Goal: Task Accomplishment & Management: Complete application form

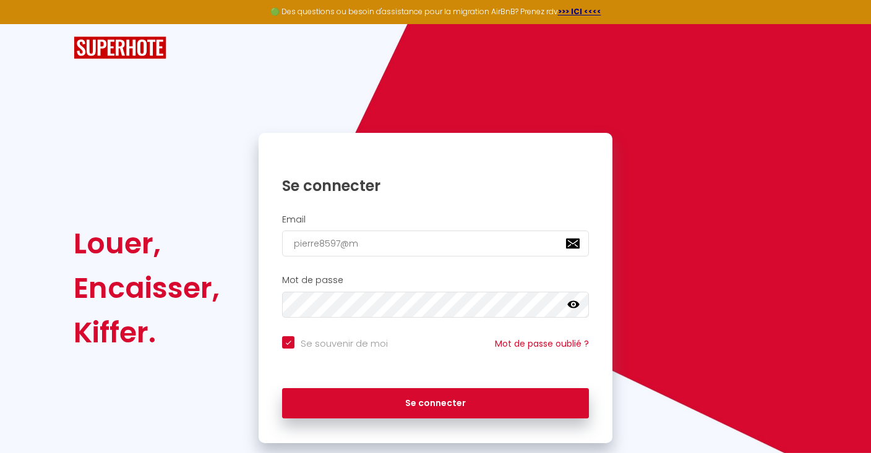
type input "pierre8597@ms"
checkbox input "true"
type input "[EMAIL_ADDRESS]"
checkbox input "true"
type input "[EMAIL_ADDRESS]."
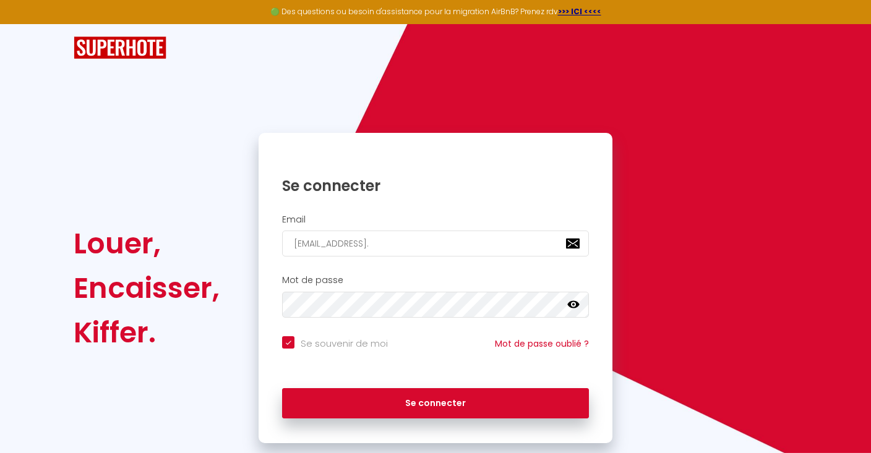
checkbox input "true"
type input "pierre8597@msn.c"
checkbox input "true"
type input "[EMAIL_ADDRESS][DOMAIN_NAME]"
checkbox input "true"
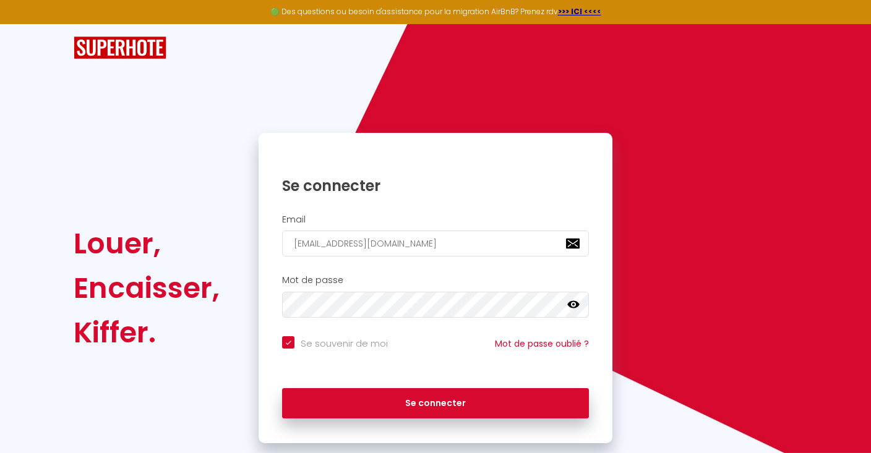
type input "[EMAIL_ADDRESS][DOMAIN_NAME]"
checkbox input "true"
type input "[EMAIL_ADDRESS][DOMAIN_NAME]"
click at [435, 401] on button "Se connecter" at bounding box center [435, 403] width 307 height 31
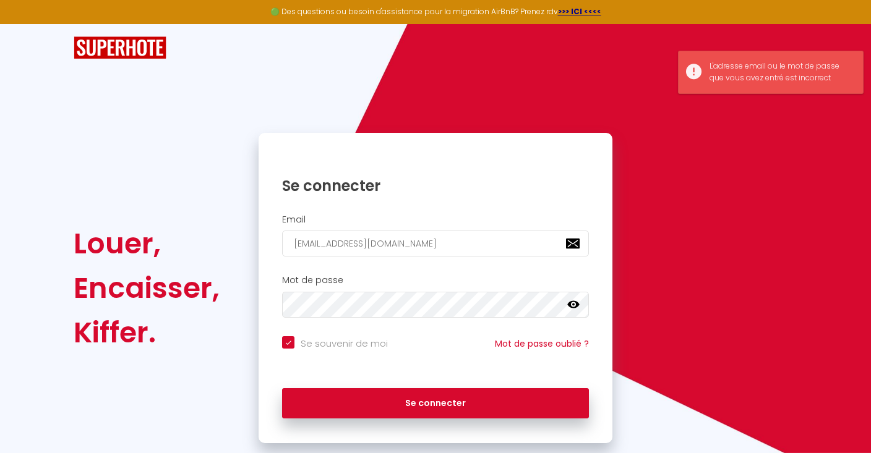
click at [577, 305] on icon at bounding box center [573, 304] width 12 height 7
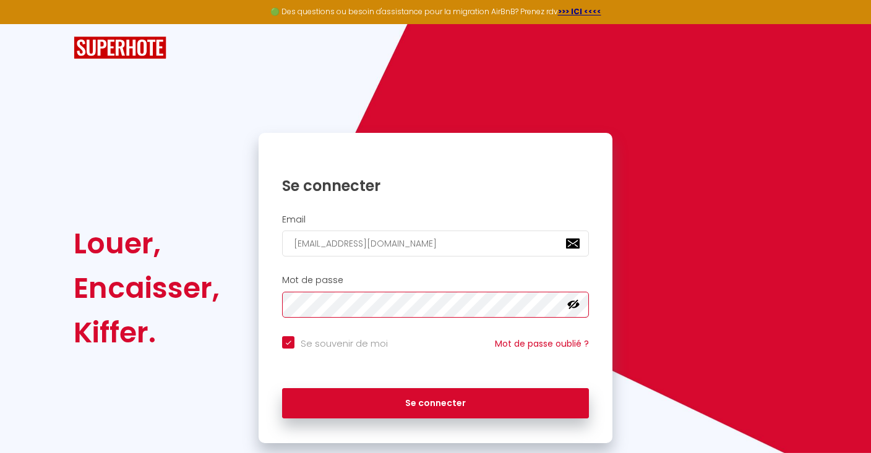
click at [435, 401] on button "Se connecter" at bounding box center [435, 403] width 307 height 31
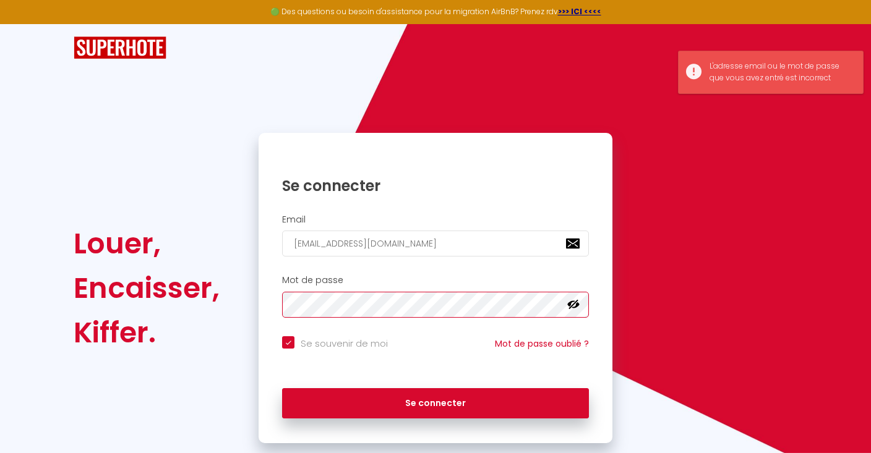
click at [435, 401] on button "Se connecter" at bounding box center [435, 403] width 307 height 31
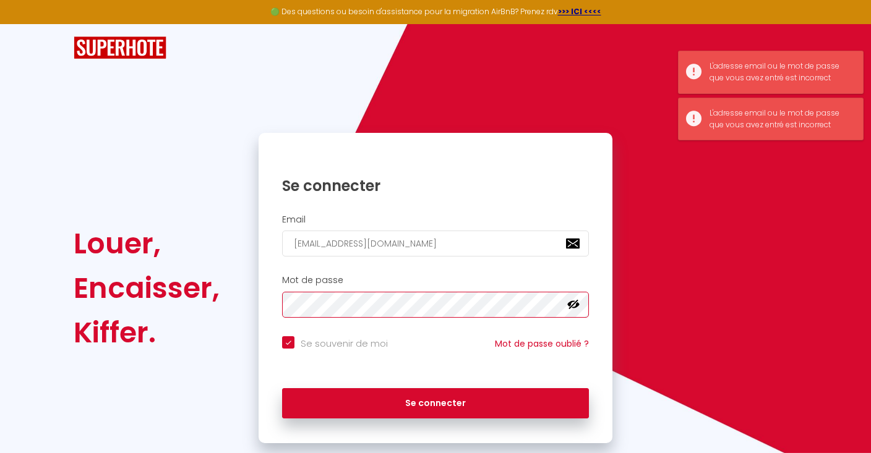
click at [435, 401] on button "Se connecter" at bounding box center [435, 403] width 307 height 31
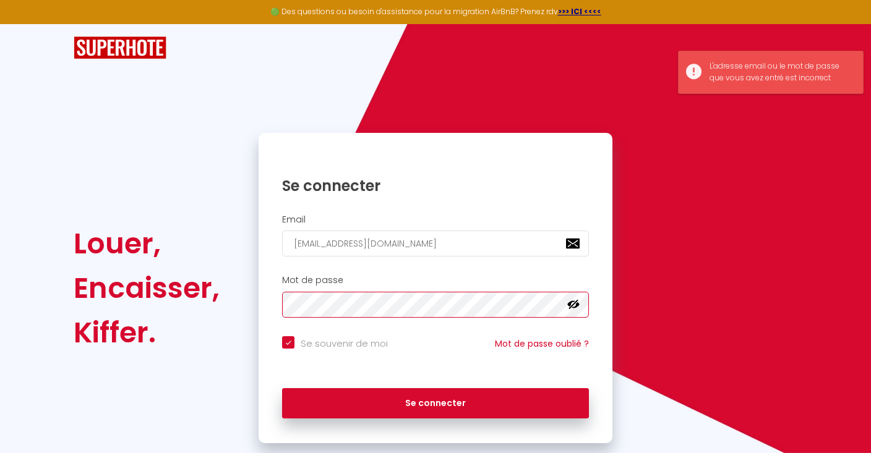
click at [435, 401] on button "Se connecter" at bounding box center [435, 403] width 307 height 31
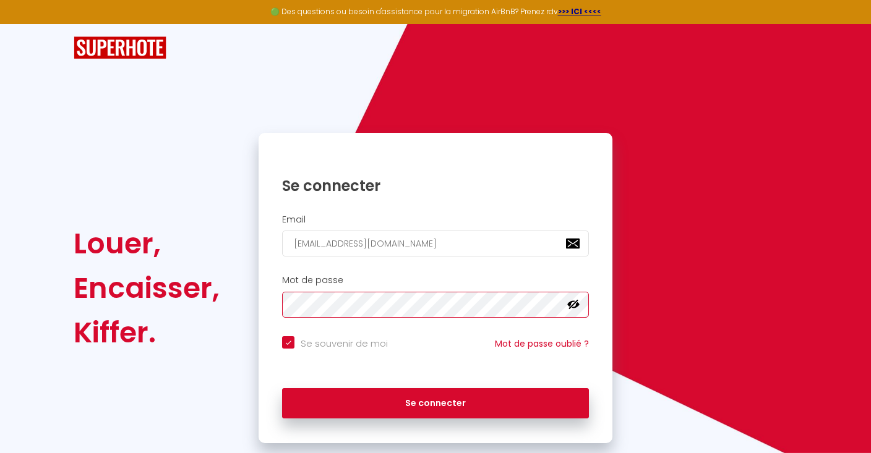
click at [435, 401] on button "Se connecter" at bounding box center [435, 403] width 307 height 31
checkbox input "true"
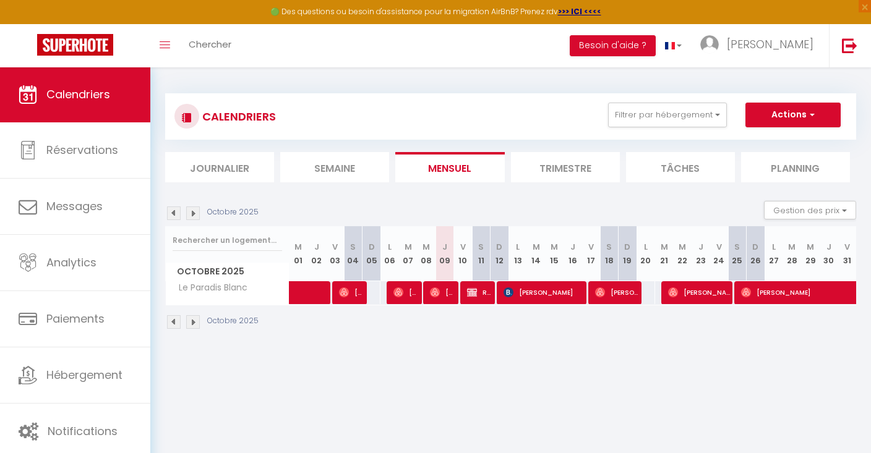
click at [486, 292] on span "Réservée Olivier" at bounding box center [479, 293] width 25 height 24
select select "OK"
select select "KO"
select select "0"
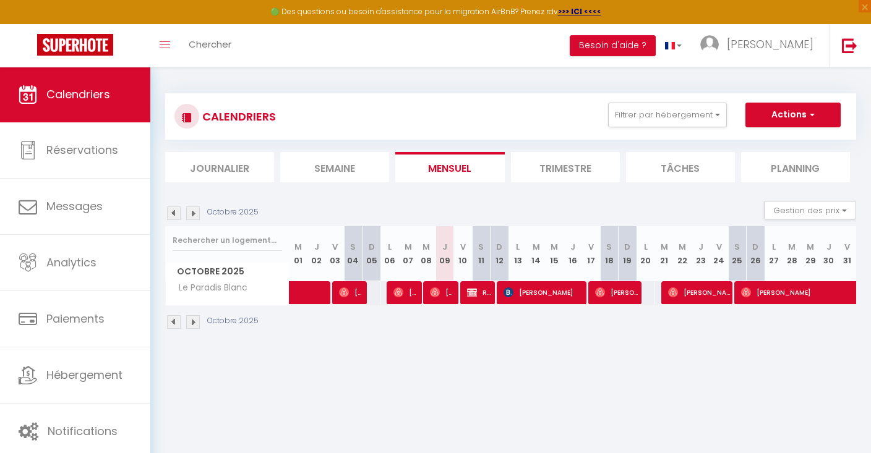
select select "1"
select select
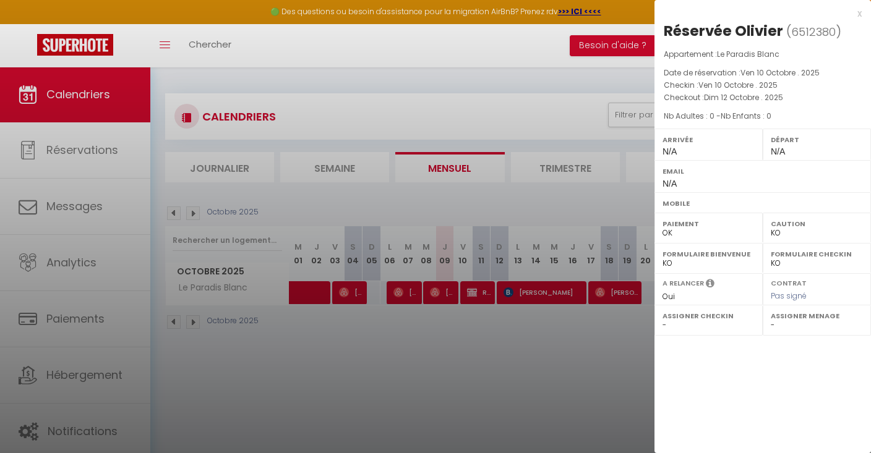
click at [448, 366] on div at bounding box center [435, 226] width 871 height 453
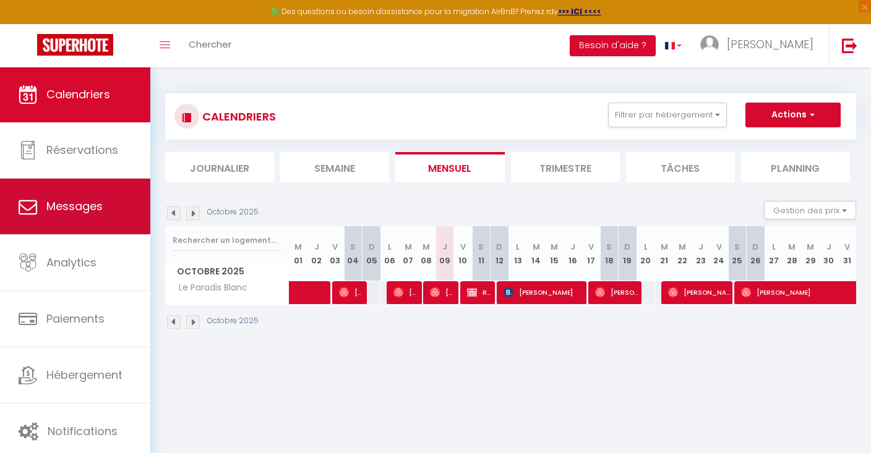
click at [99, 219] on link "Messages" at bounding box center [75, 207] width 150 height 56
select select "message"
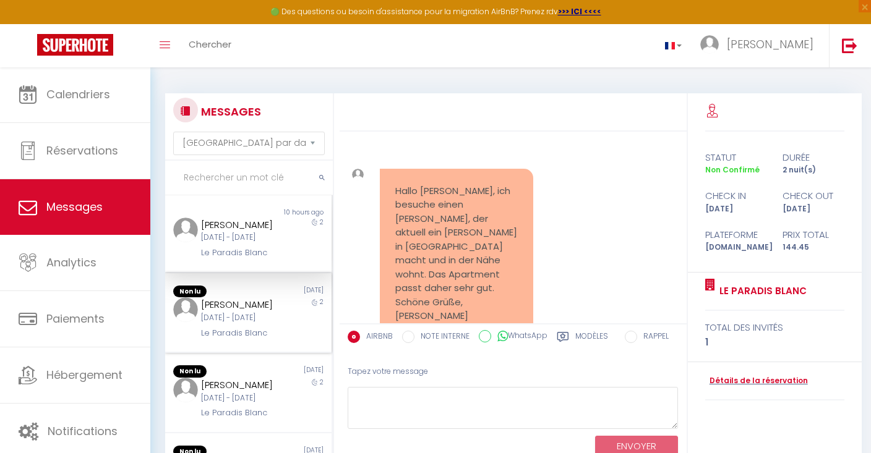
scroll to position [2678, 0]
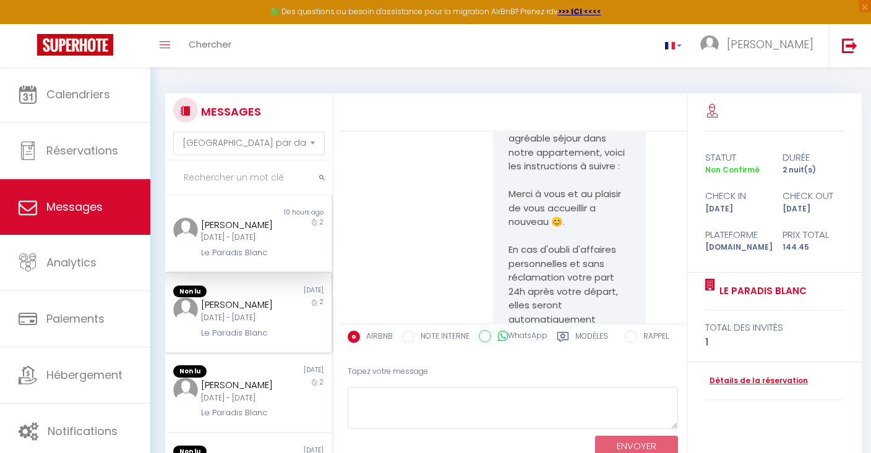
click at [249, 324] on div "[DATE] - [DATE]" at bounding box center [241, 318] width 80 height 12
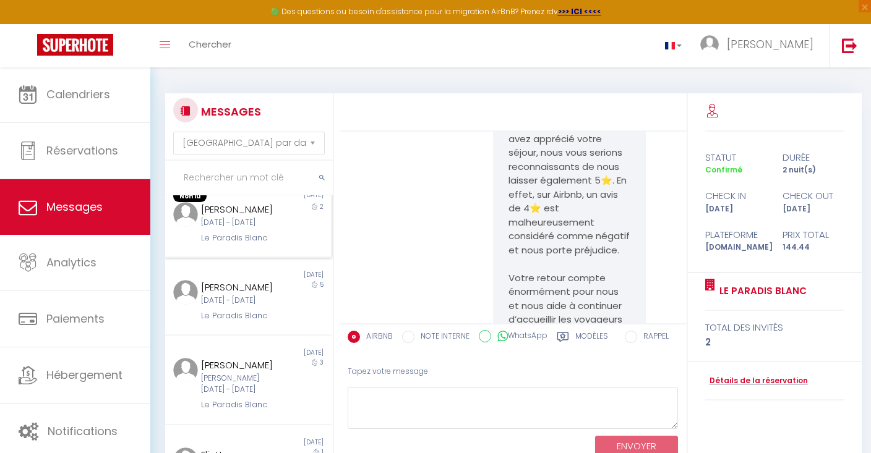
scroll to position [323, 0]
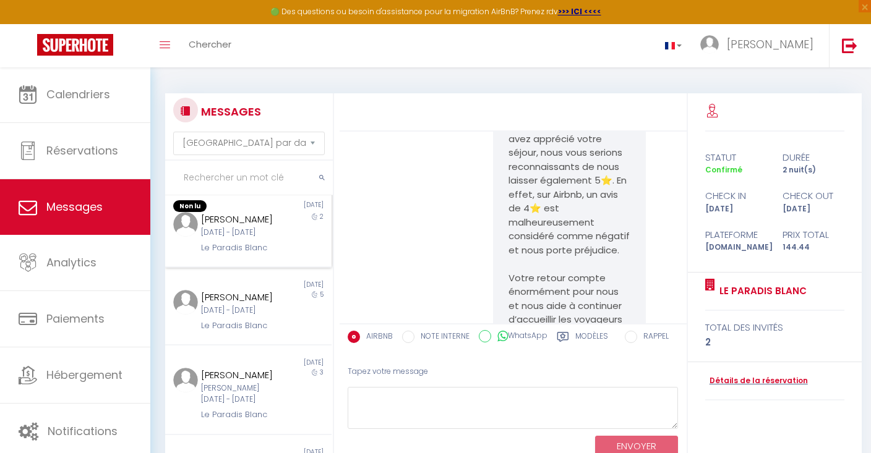
click at [240, 227] on div "[PERSON_NAME]" at bounding box center [241, 219] width 80 height 15
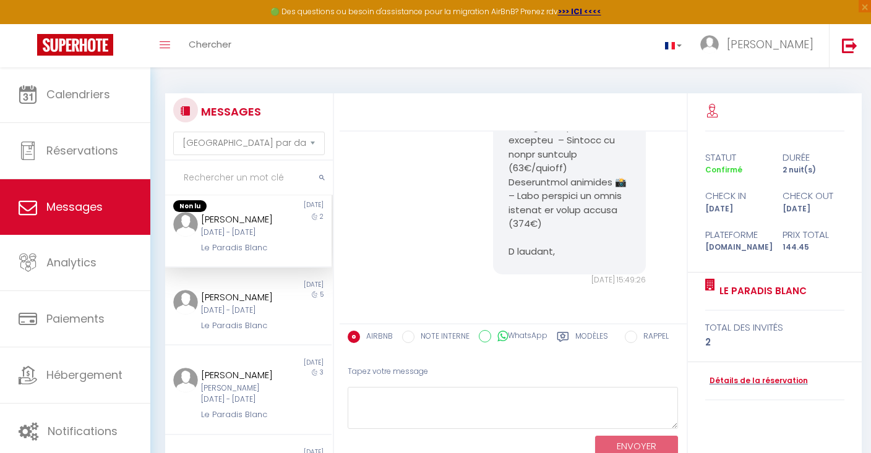
scroll to position [968, 0]
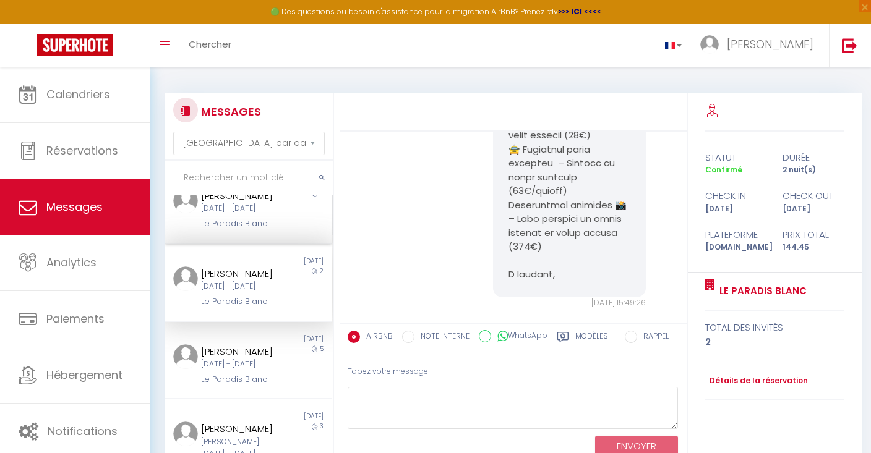
click at [246, 215] on div "[DATE] - [DATE]" at bounding box center [241, 209] width 80 height 12
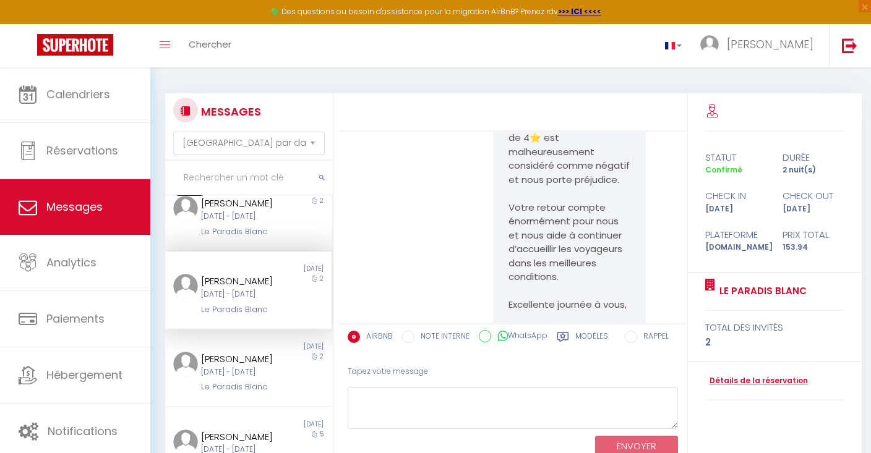
scroll to position [174, 0]
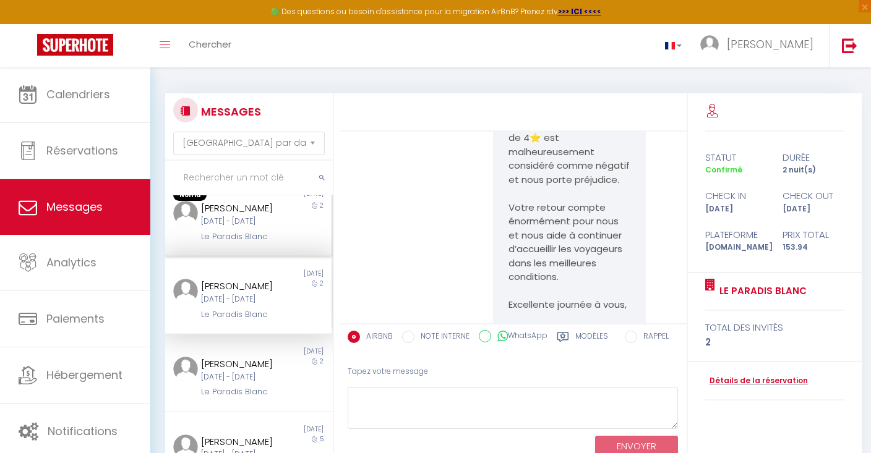
click at [246, 228] on div "[DATE] - [DATE]" at bounding box center [241, 222] width 80 height 12
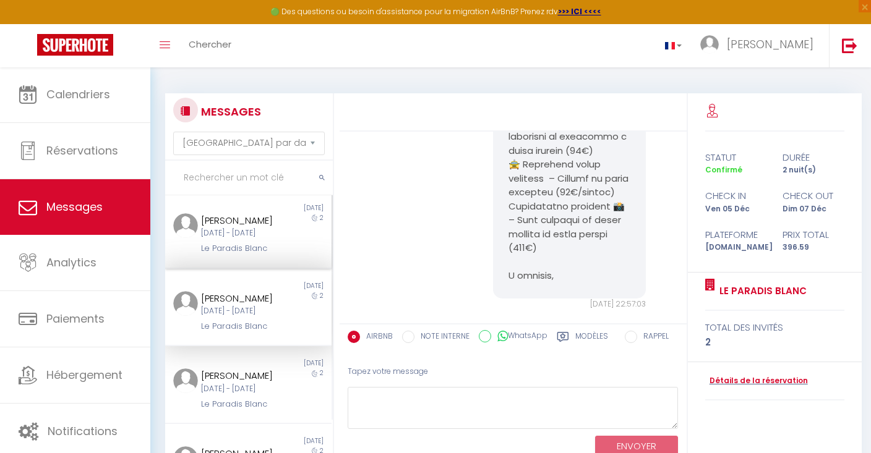
click at [246, 228] on div "[PERSON_NAME]" at bounding box center [241, 220] width 80 height 15
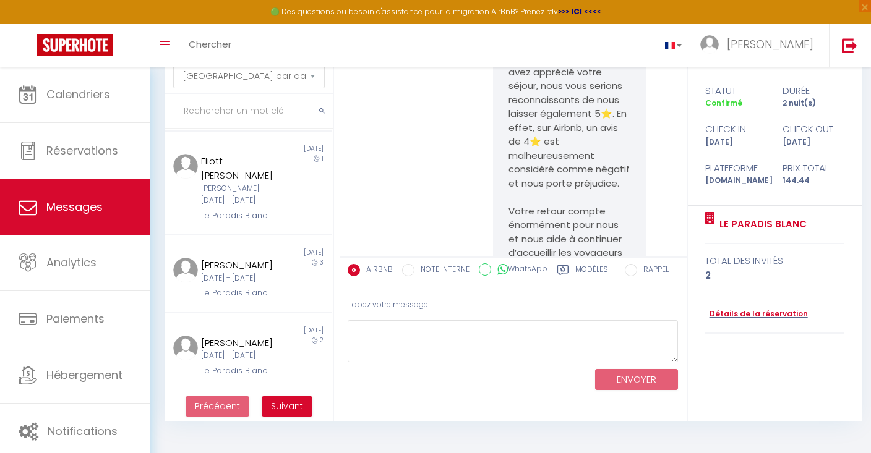
scroll to position [67, 0]
click at [282, 404] on span "Suivant" at bounding box center [287, 406] width 32 height 12
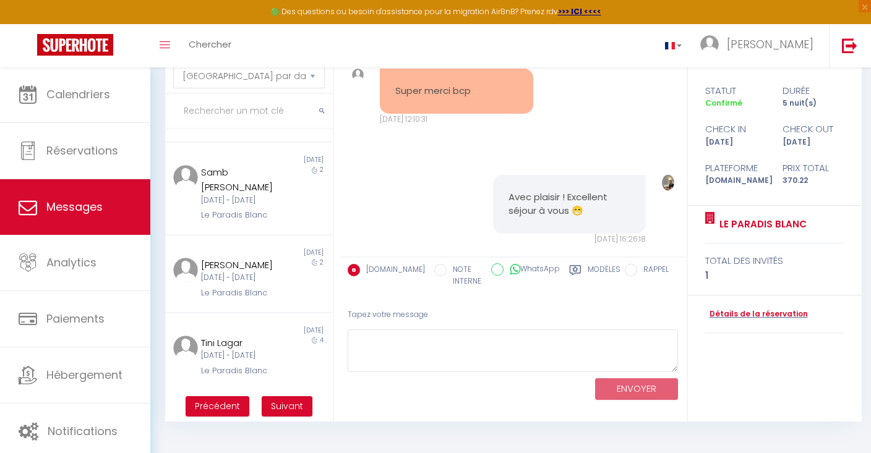
click at [282, 404] on span "Suivant" at bounding box center [287, 406] width 32 height 12
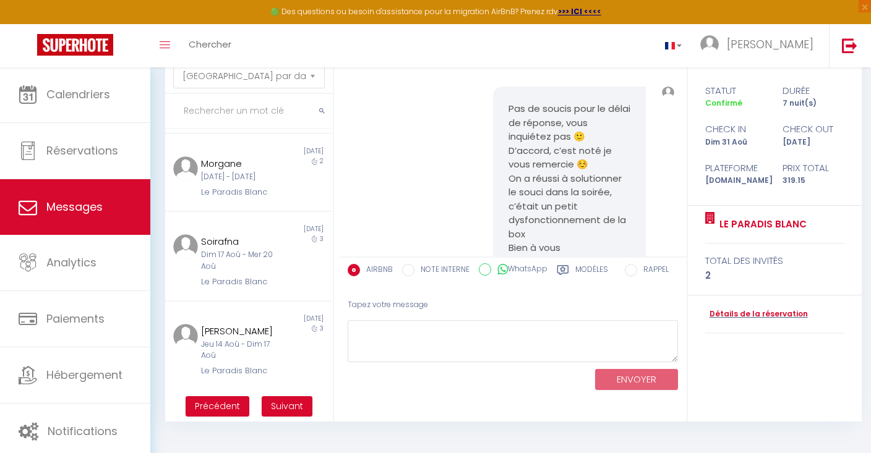
click at [282, 404] on span "Suivant" at bounding box center [287, 406] width 32 height 12
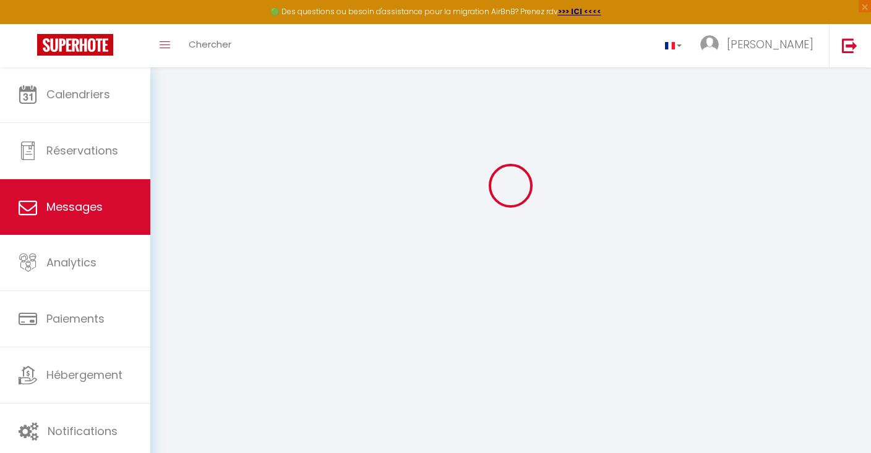
scroll to position [4538, 0]
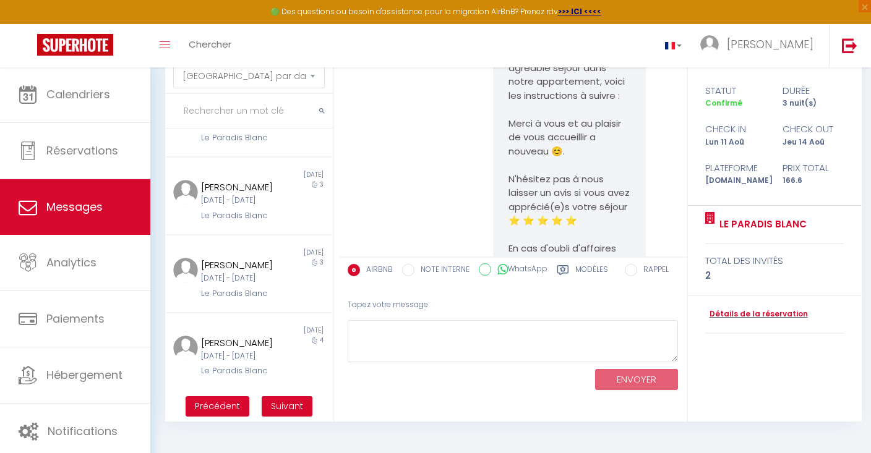
click at [282, 404] on span "Suivant" at bounding box center [287, 406] width 32 height 12
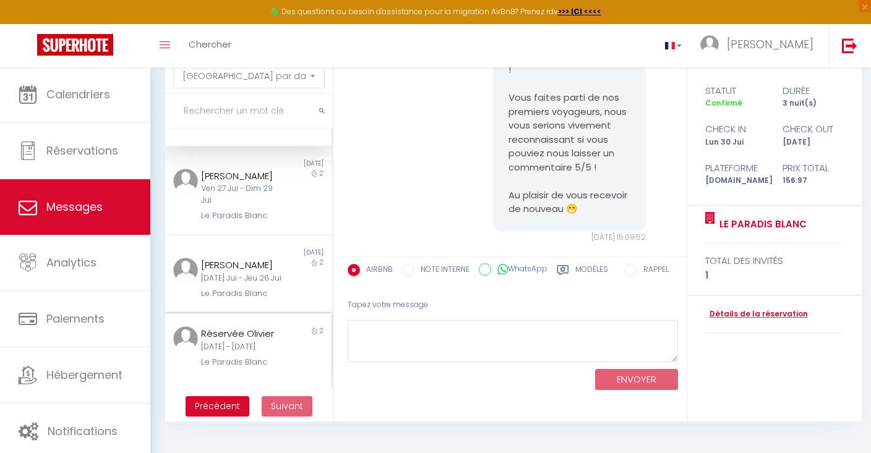
click at [266, 341] on div "[DATE] - [DATE]" at bounding box center [241, 347] width 80 height 12
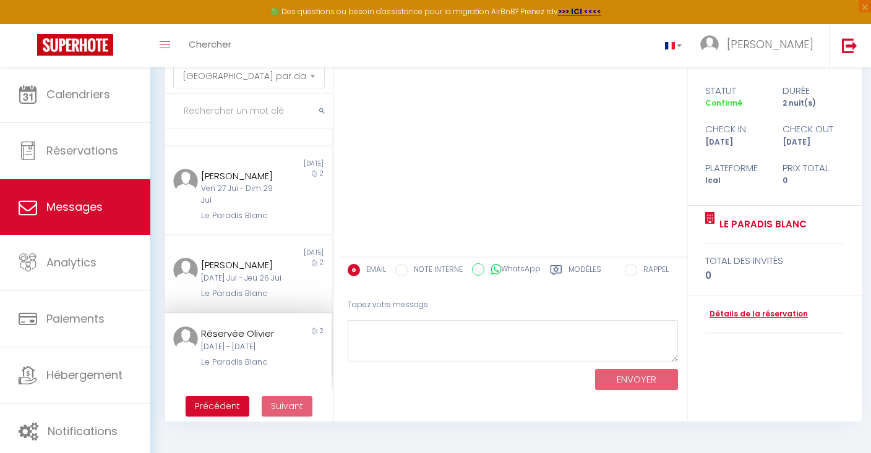
click at [773, 310] on link "Détails de la réservation" at bounding box center [756, 315] width 103 height 12
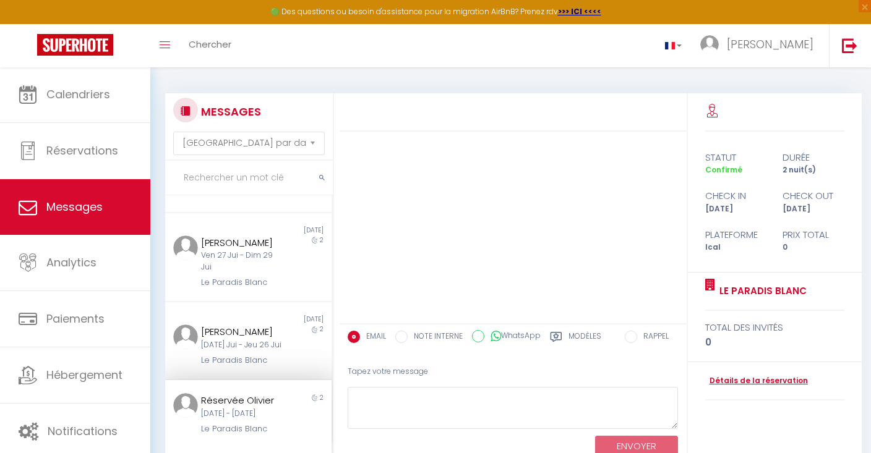
select select
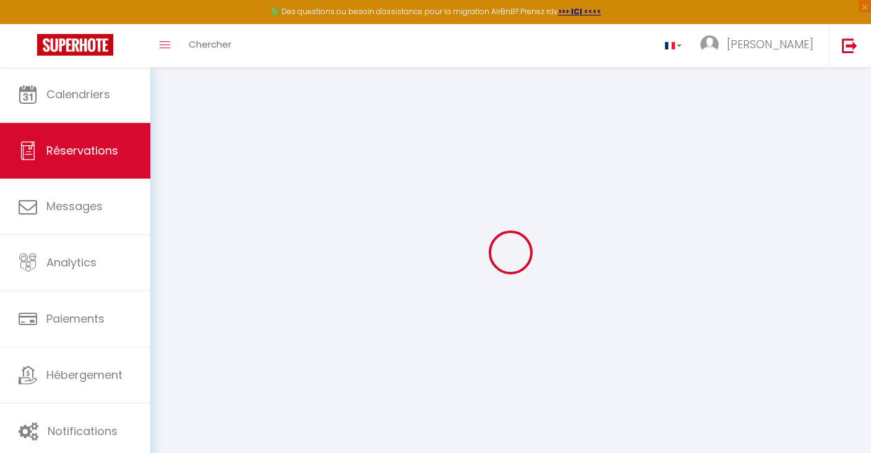
select select
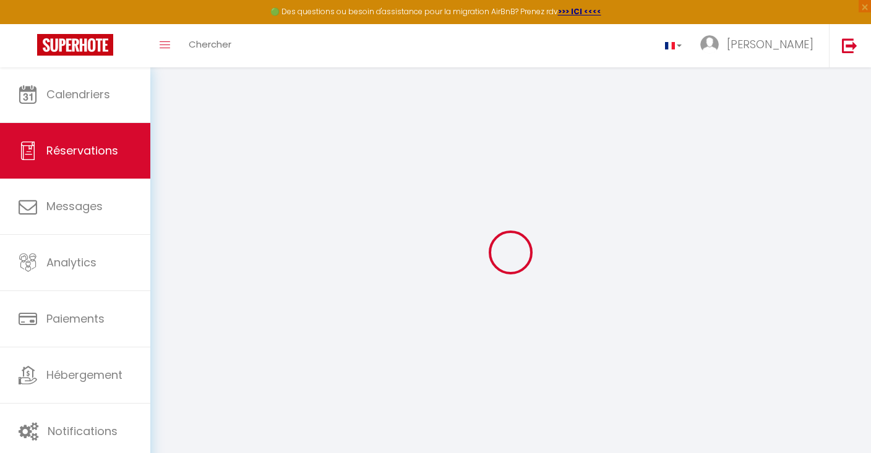
select select
checkbox input "false"
type input "Réservée"
type input "[PERSON_NAME]"
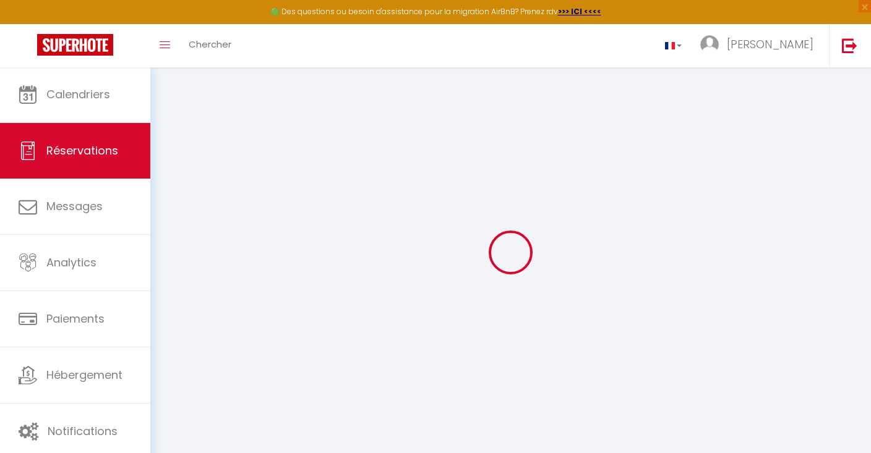
select select
select select "71404"
select select "1"
type input "Ven 10 Octobre 2025"
select select
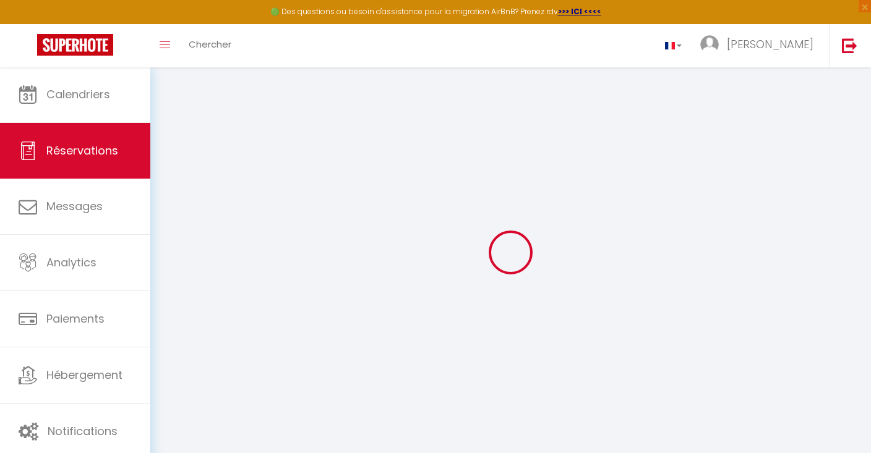
type input "Dim 12 Octobre 2025"
select select
type input "0"
select select "12"
select select
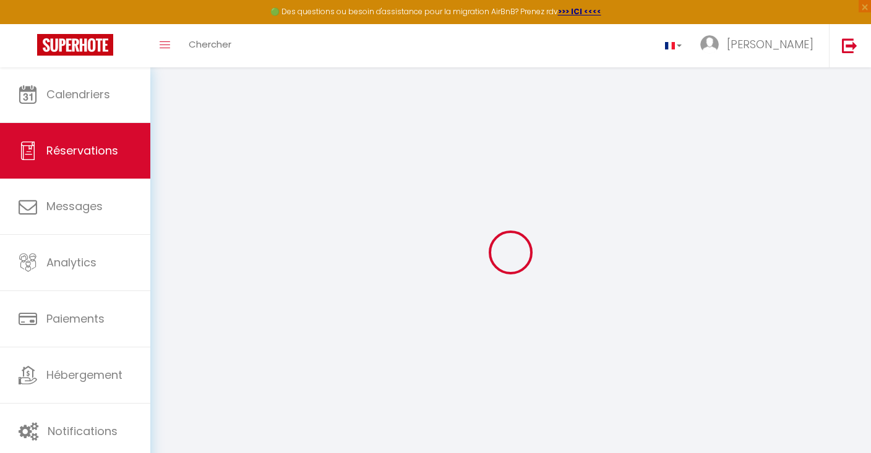
checkbox input "false"
select select "73"
type input "40"
type input "0"
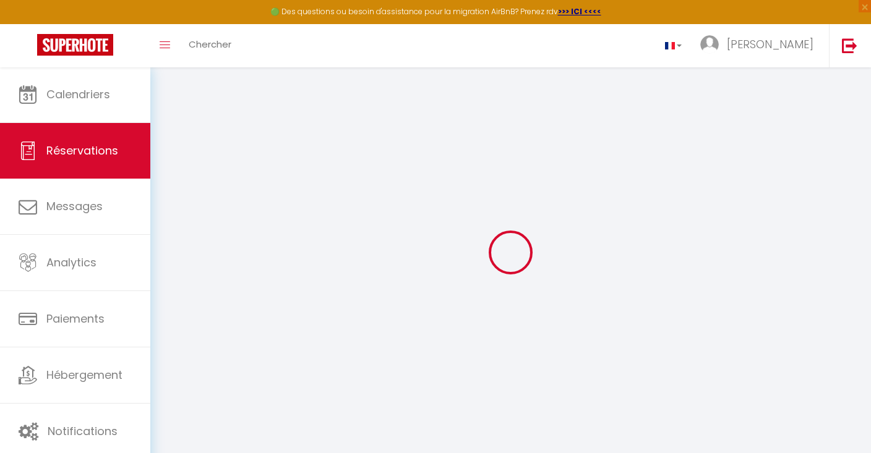
select select
select select "14"
checkbox input "false"
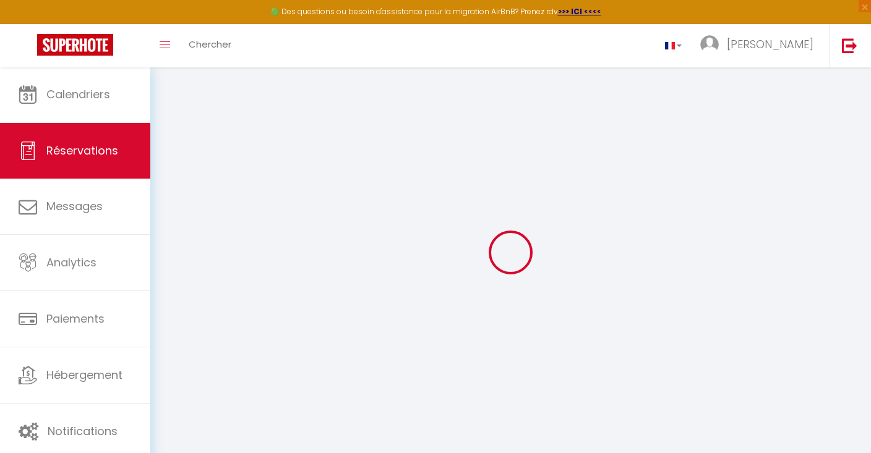
select select
checkbox input "false"
select select
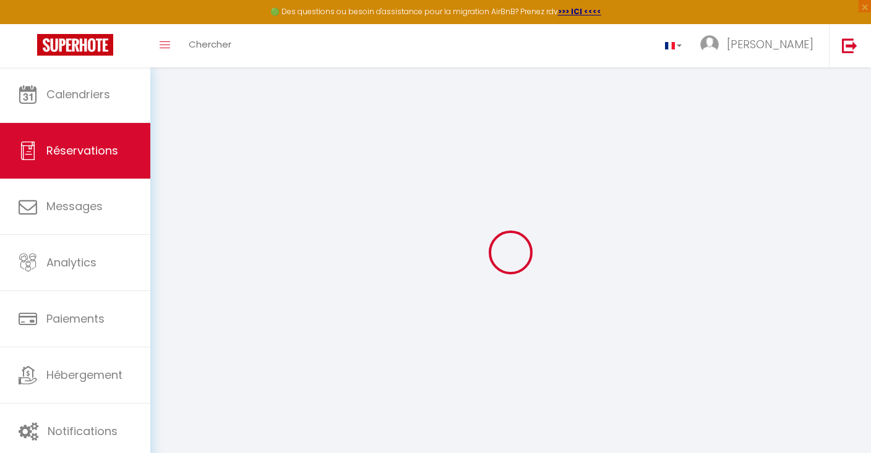
select select
checkbox input "false"
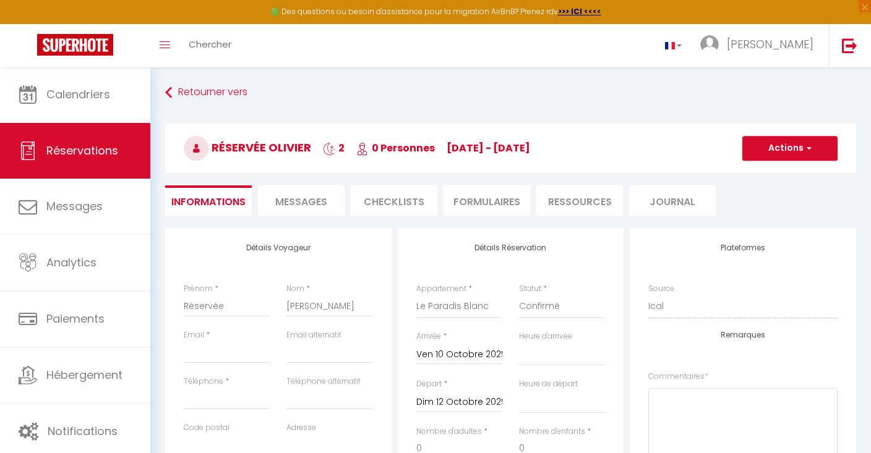
select select
checkbox input "false"
select select
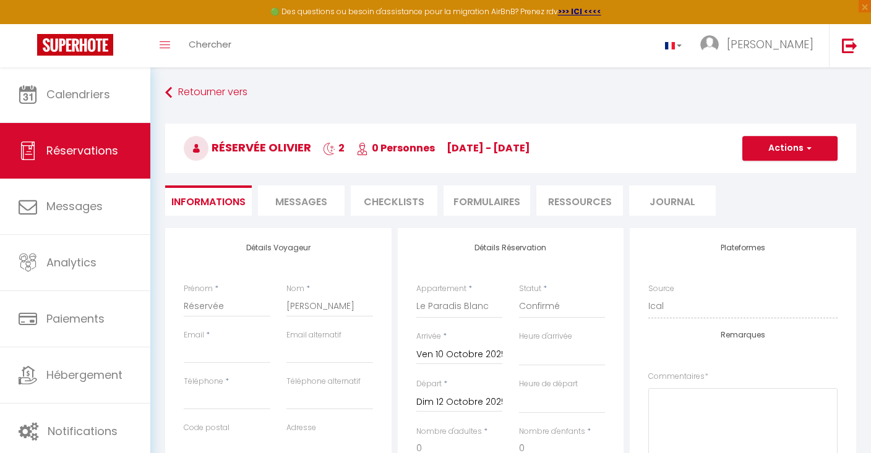
select select
checkbox input "false"
select select
checkbox input "false"
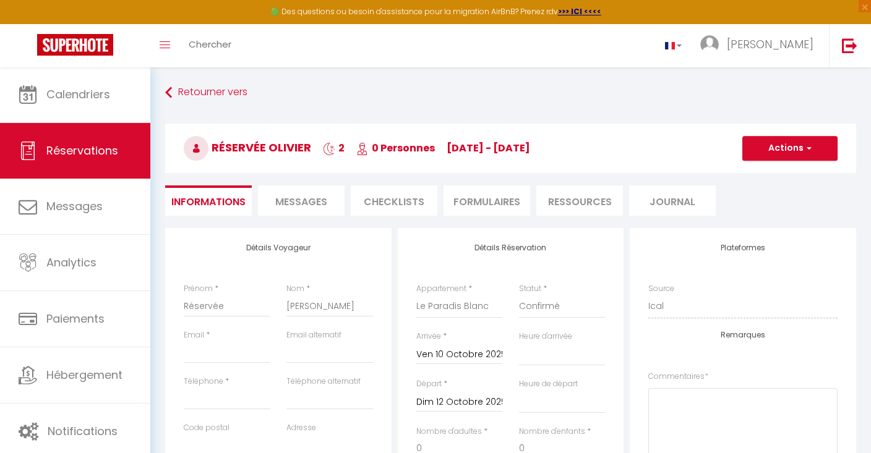
select select
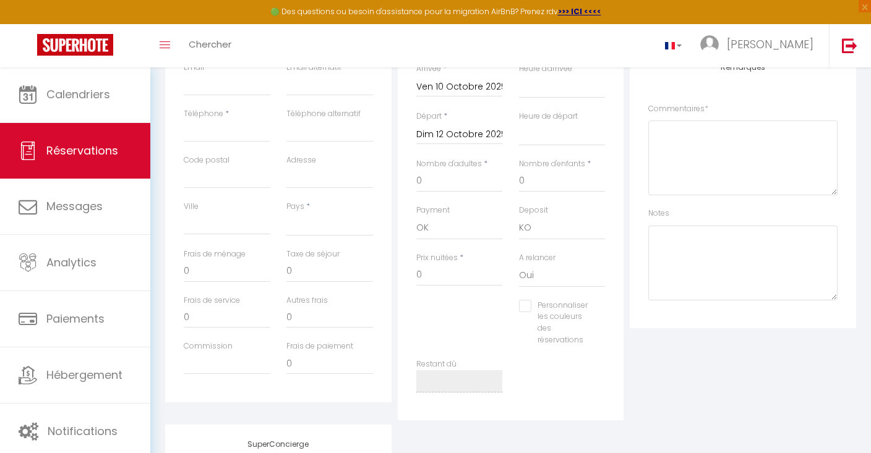
scroll to position [404, 0]
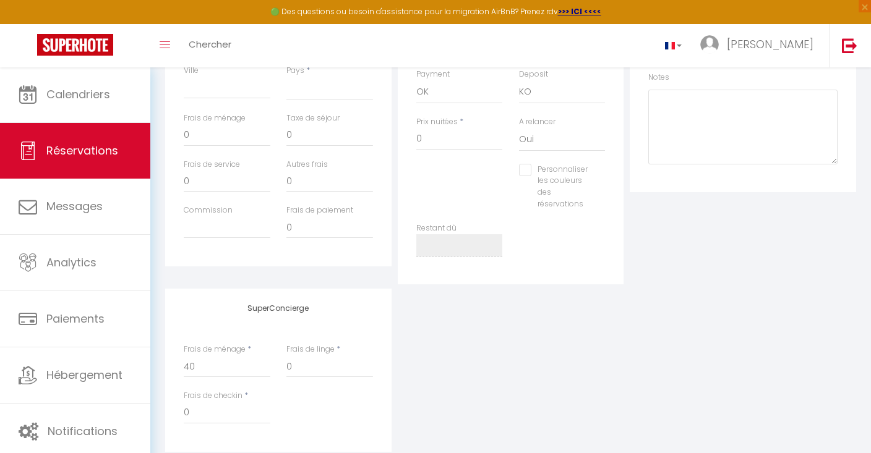
select select "message"
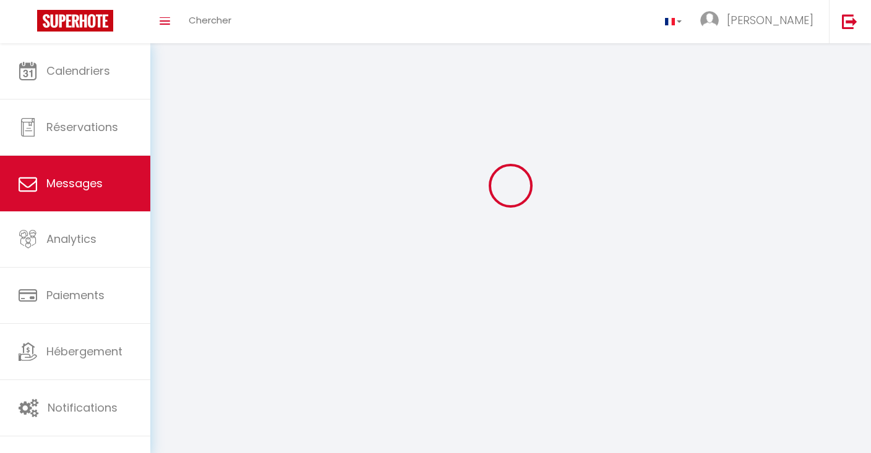
scroll to position [43, 0]
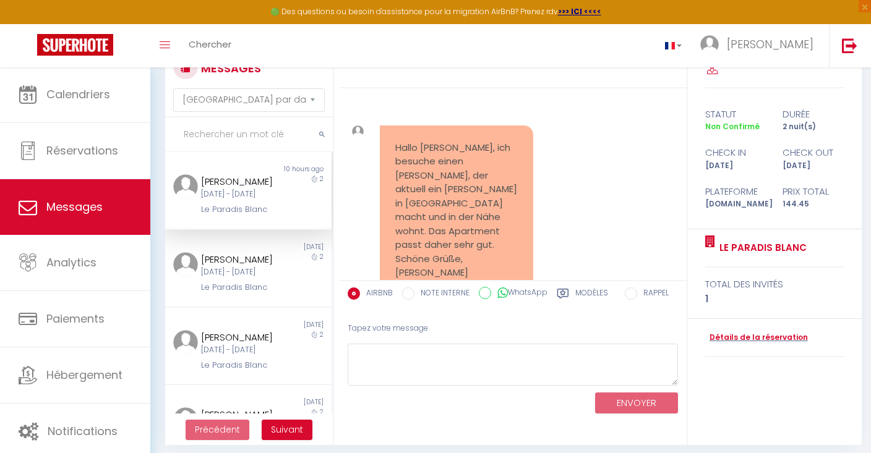
scroll to position [2678, 0]
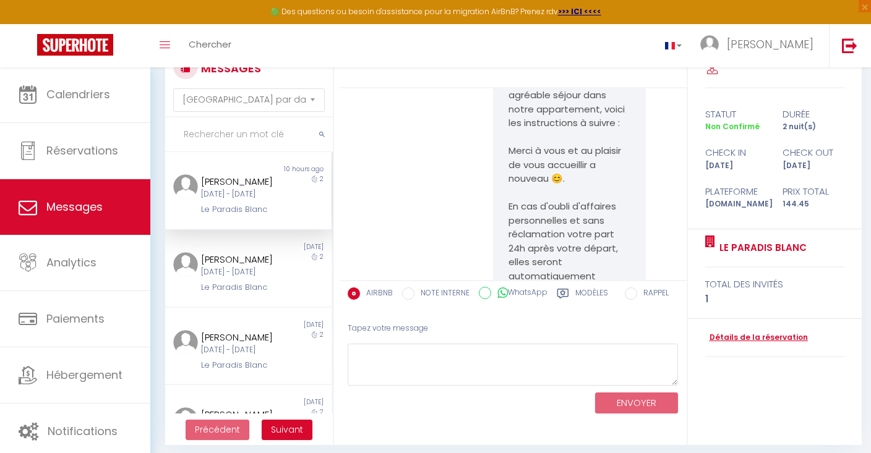
click at [749, 332] on link "Détails de la réservation" at bounding box center [756, 338] width 103 height 12
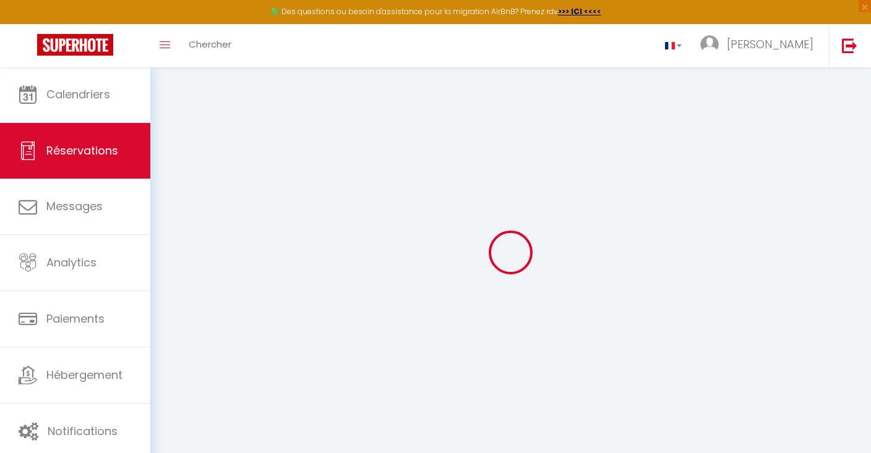
type input "[PERSON_NAME]"
type input "[EMAIL_ADDRESS][DOMAIN_NAME]"
select select
type input "25.020000000000003"
select select "71404"
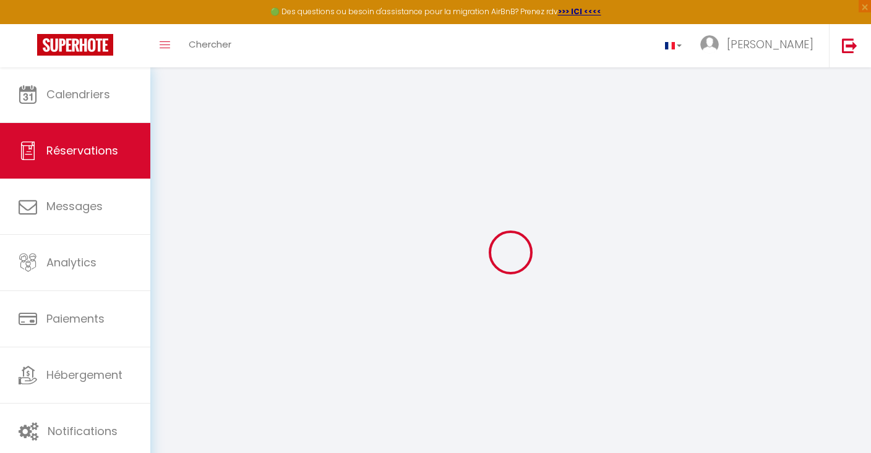
select select "1"
select select
type input "1"
select select "10"
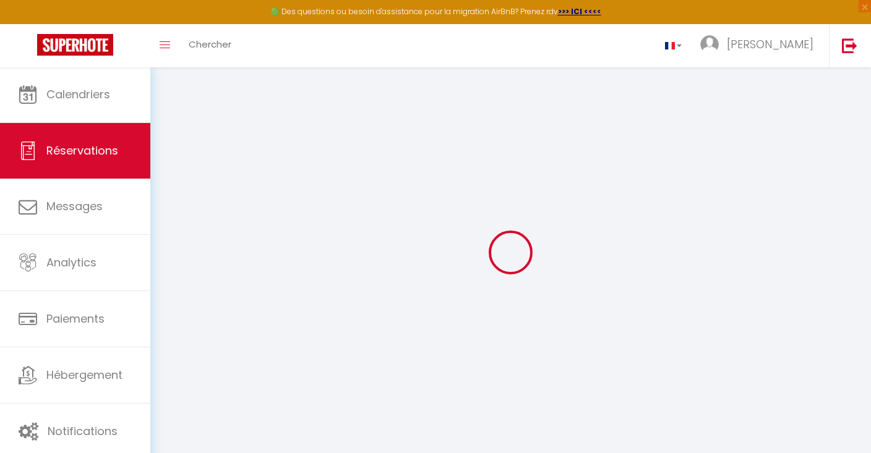
select select
type input "99"
checkbox input "false"
select select "1"
type input "40"
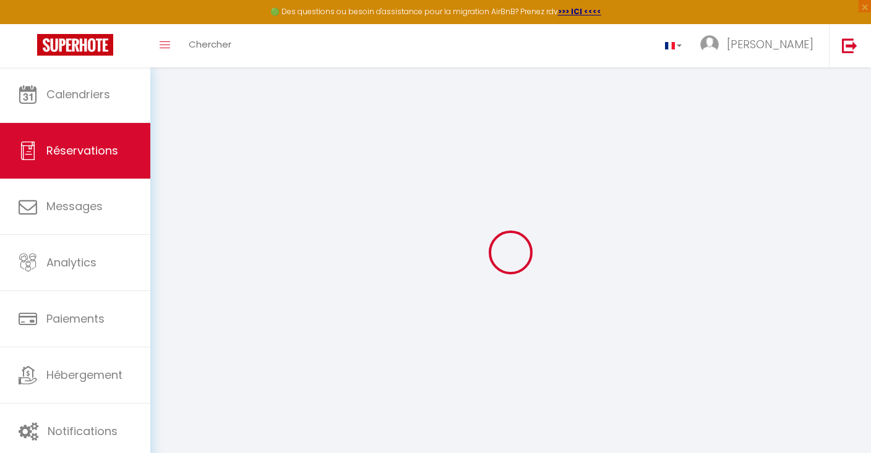
type input "0"
select select
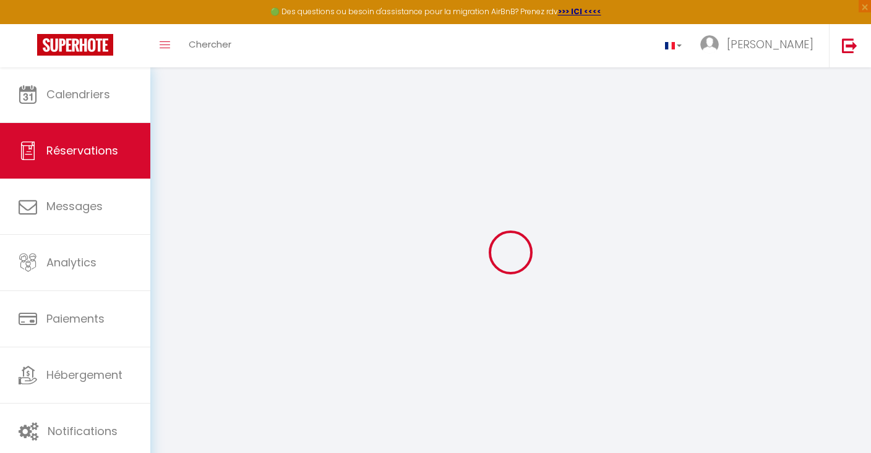
select select "14"
checkbox input "false"
select select
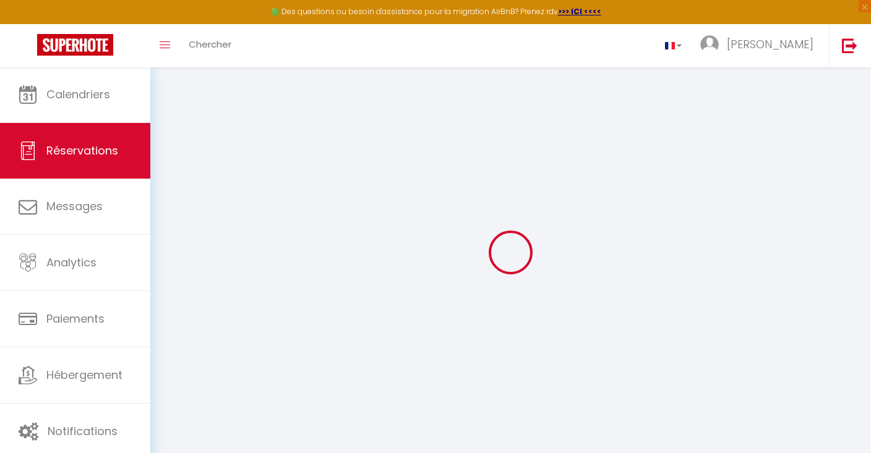
checkbox input "false"
select select
checkbox input "false"
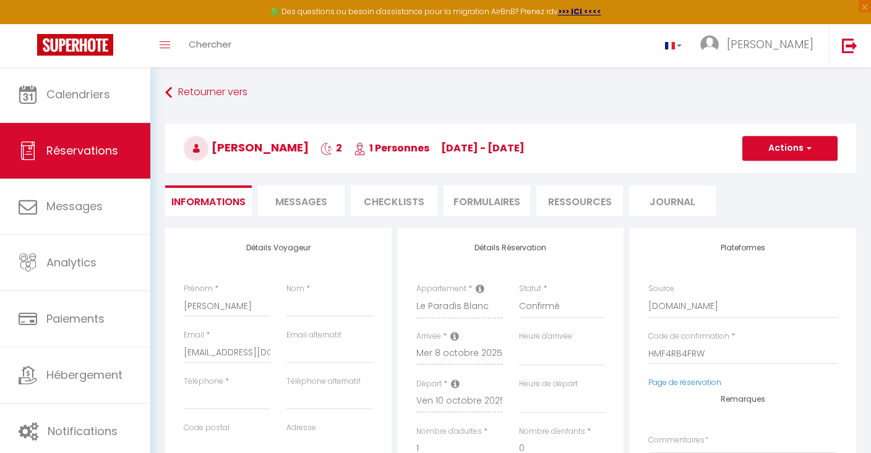
select select
checkbox input "false"
select select
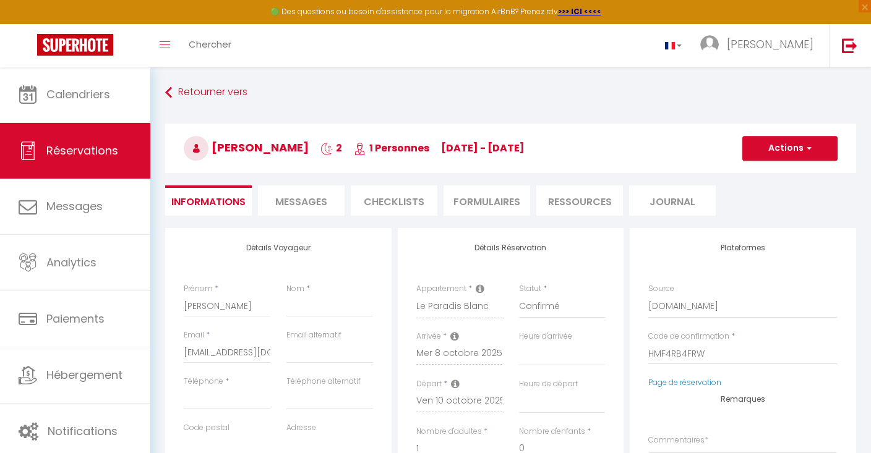
type input "40"
type input "5.45"
select select
checkbox input "false"
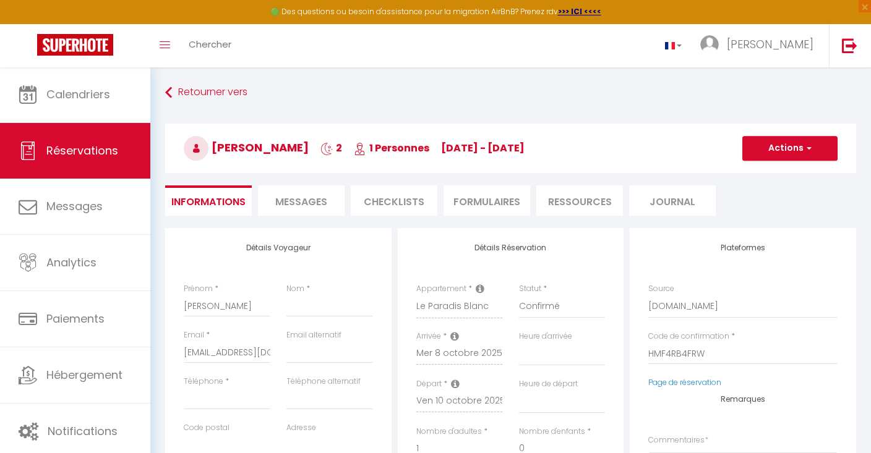
select select
checkbox input "false"
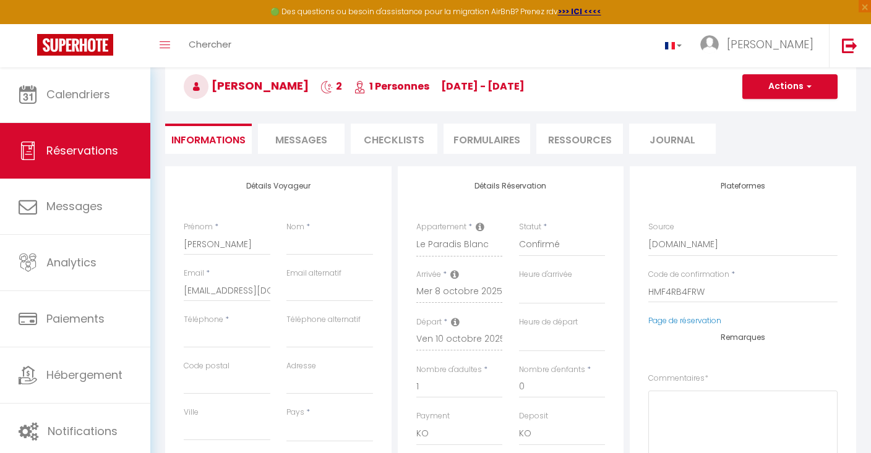
select select
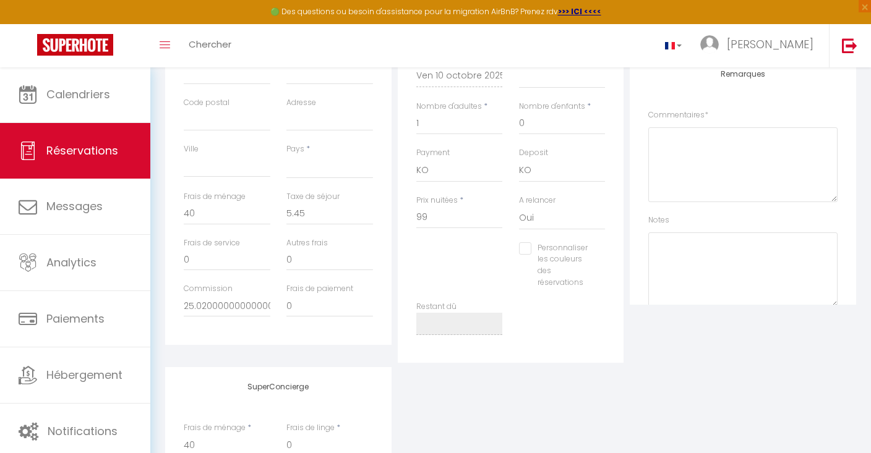
scroll to position [326, 0]
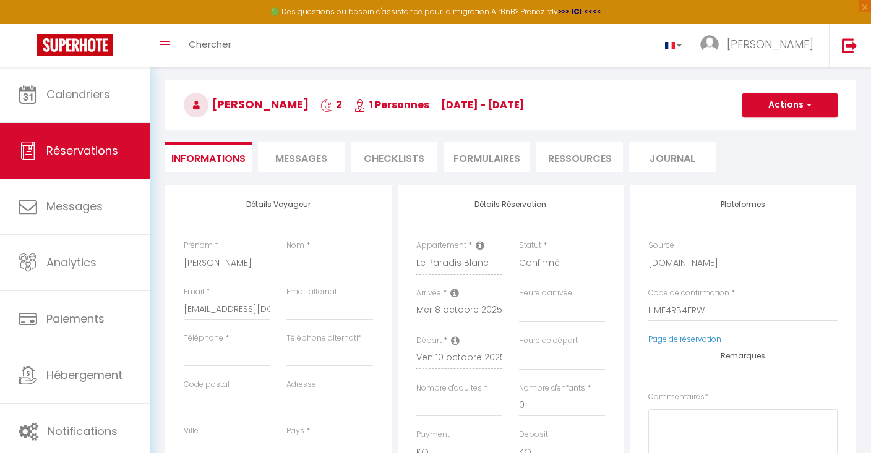
select select "message"
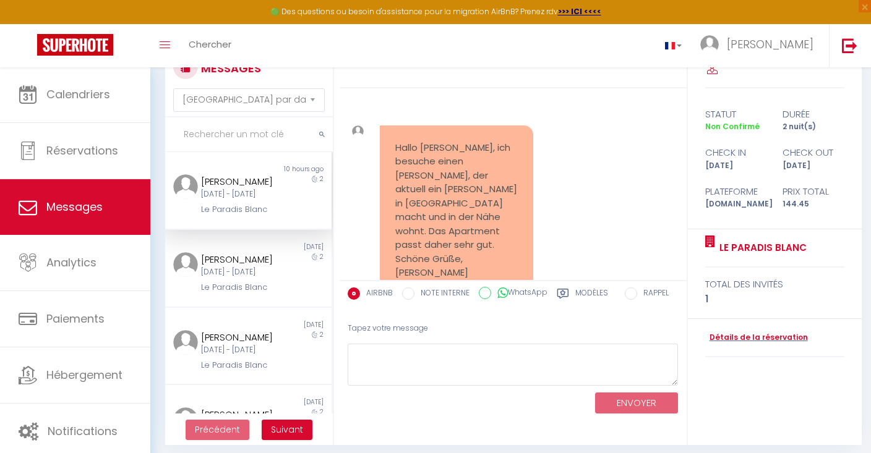
scroll to position [2678, 0]
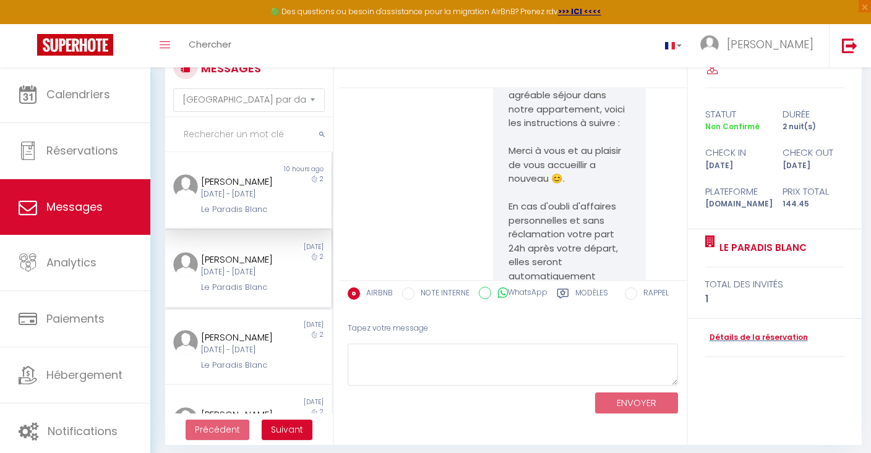
click at [242, 278] on div "[DATE] - [DATE]" at bounding box center [241, 273] width 80 height 12
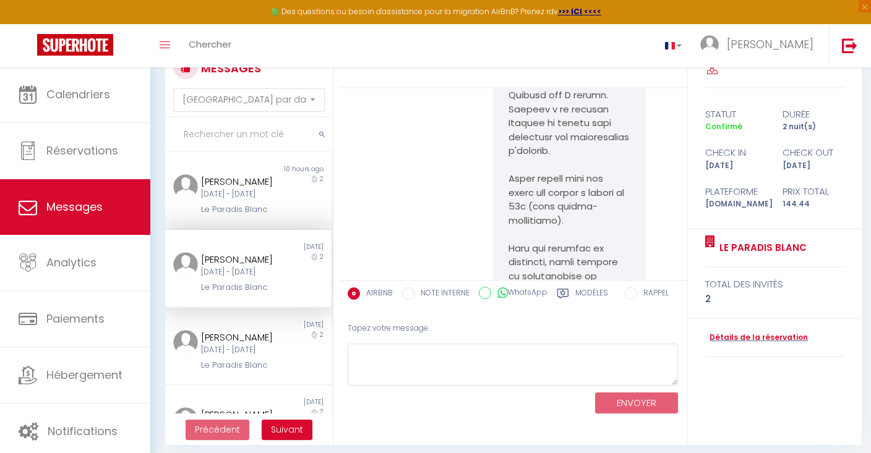
scroll to position [5277, 0]
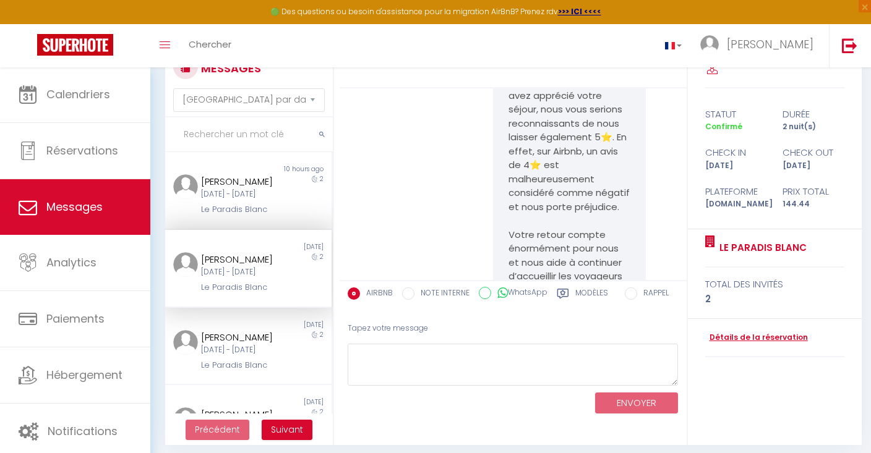
click at [775, 337] on link "Détails de la réservation" at bounding box center [756, 338] width 103 height 12
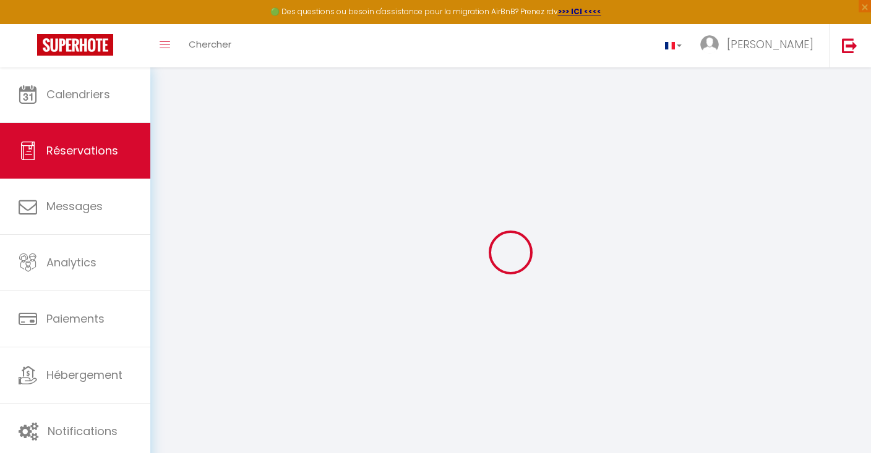
type input "[PERSON_NAME]"
type input "Bergmann"
type input "[EMAIL_ADDRESS][DOMAIN_NAME]"
type input "[PHONE_NUMBER]"
select select
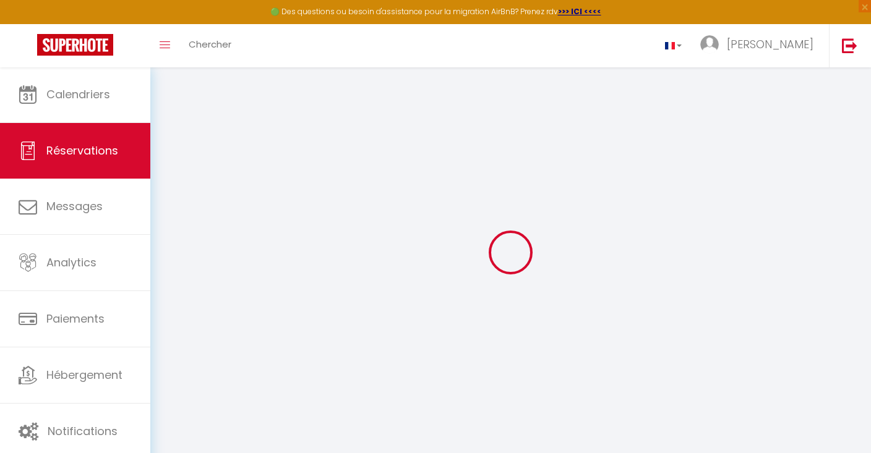
type input "25.020000000000003"
select select "71404"
select select "1"
select select
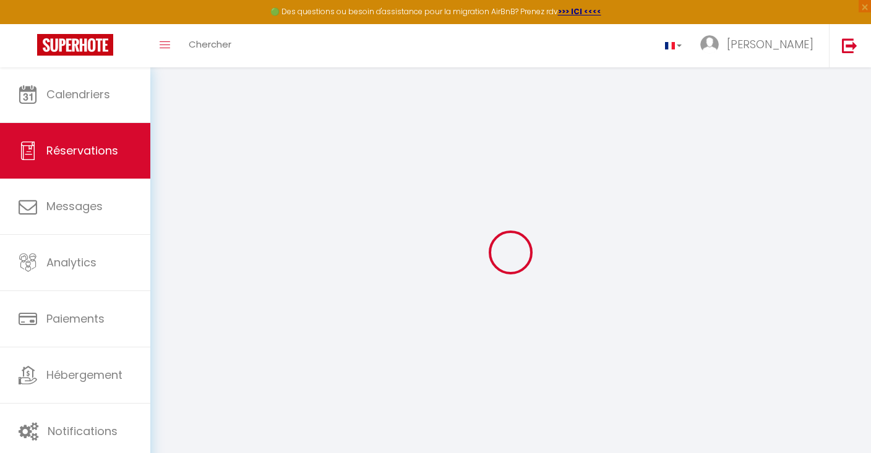
type input "2"
select select "12"
select select
type input "99"
checkbox input "false"
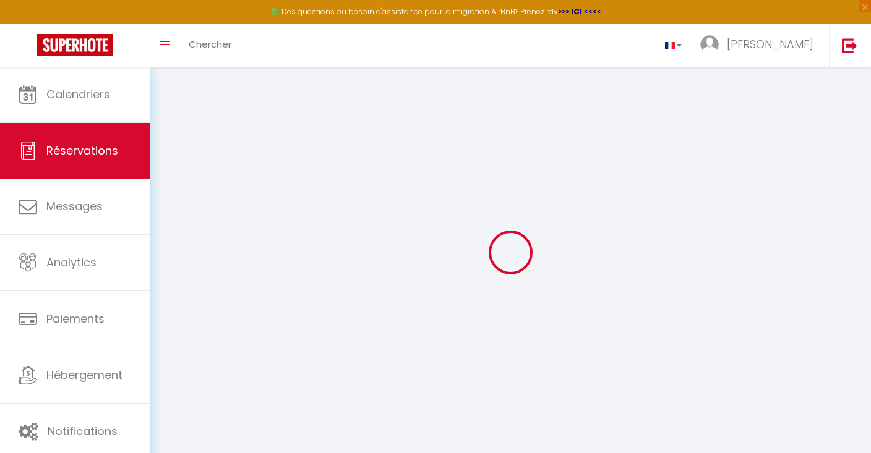
select select "1"
type input "40"
type input "0"
select select
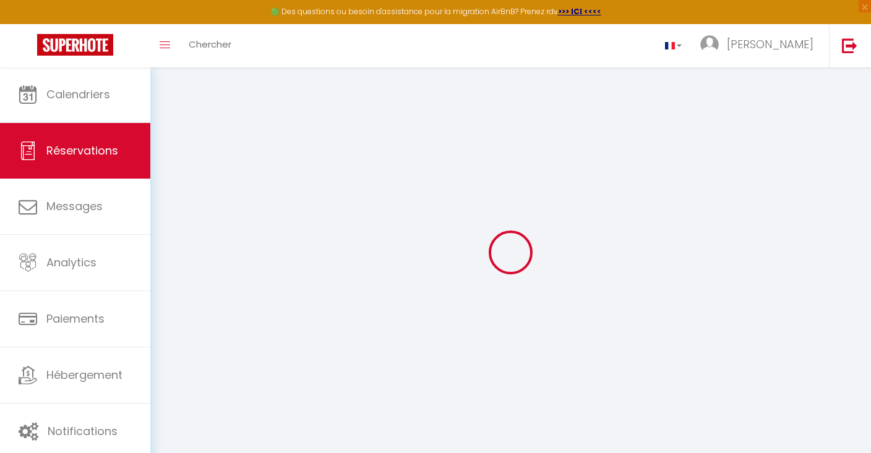
select select
select select "15"
checkbox input "false"
select select
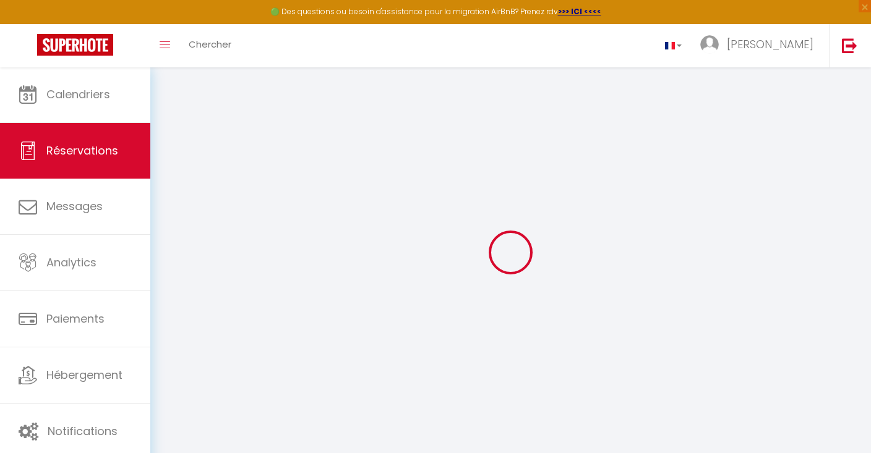
select select
checkbox input "false"
select select
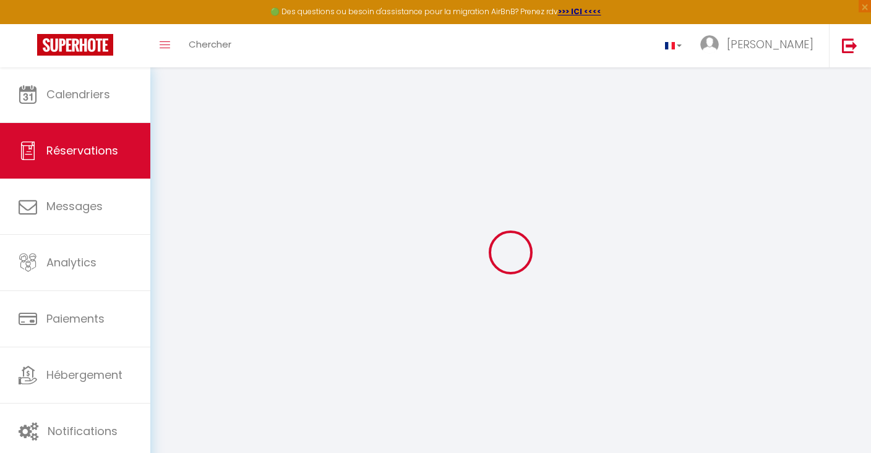
select select
checkbox input "false"
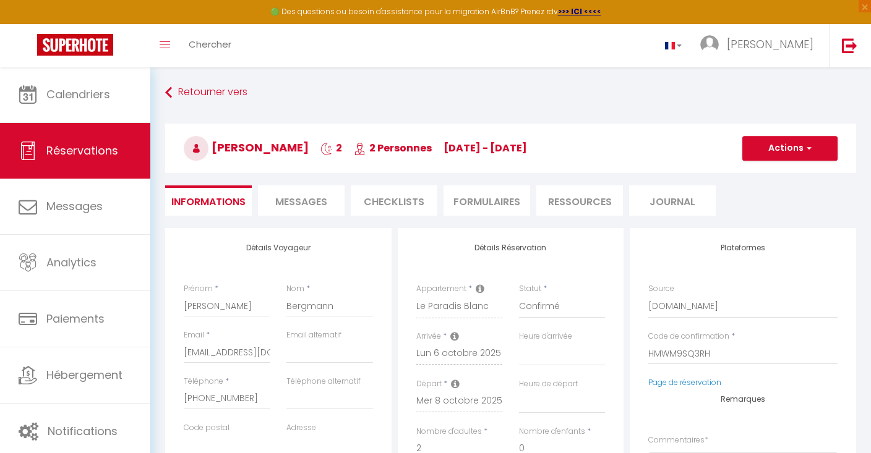
select select
checkbox input "false"
select select
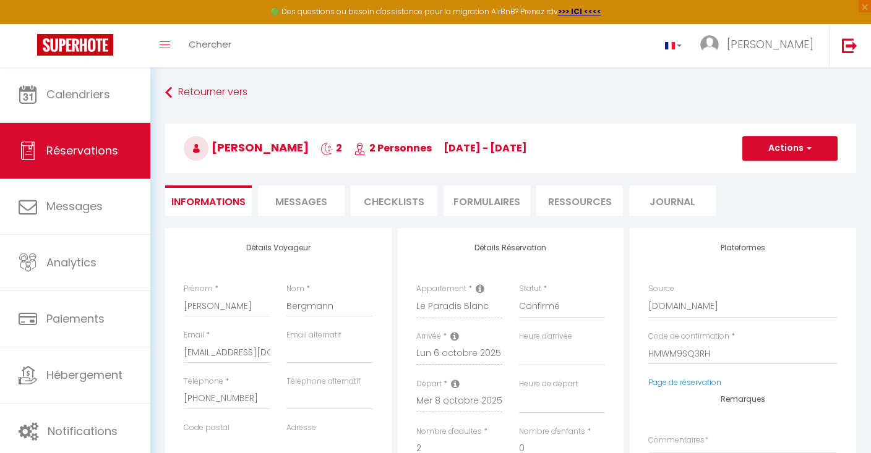
type input "40"
type input "5.44"
select select
checkbox input "false"
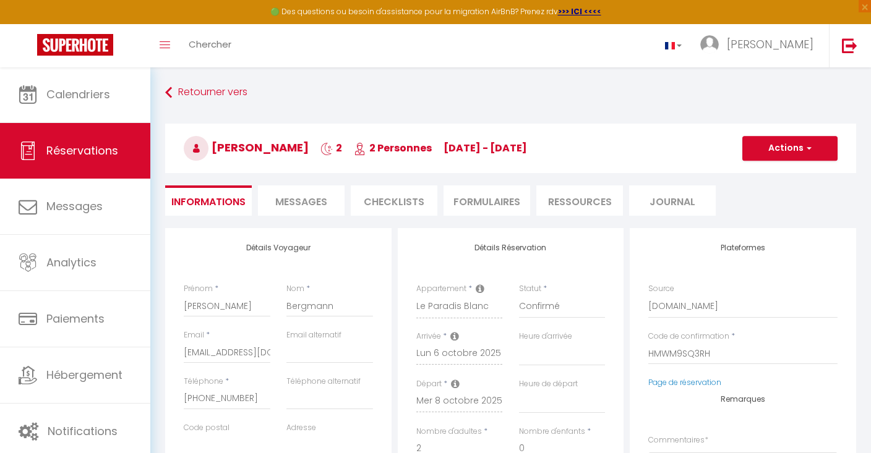
select select
checkbox input "false"
select select
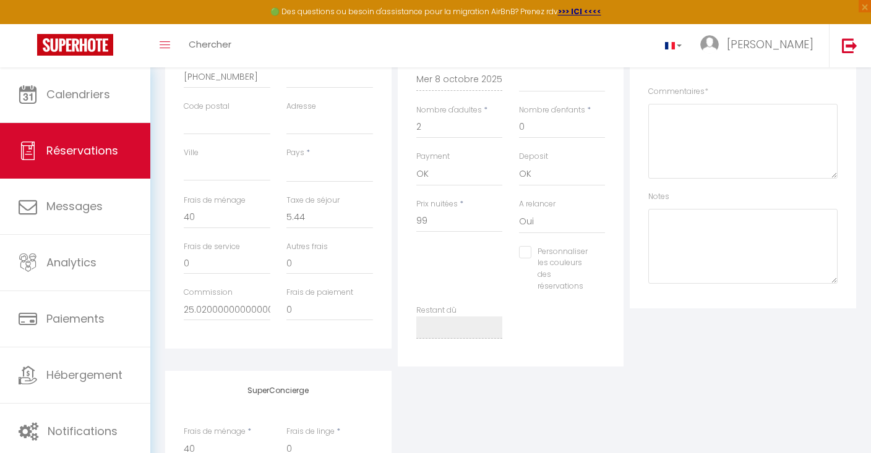
select select "message"
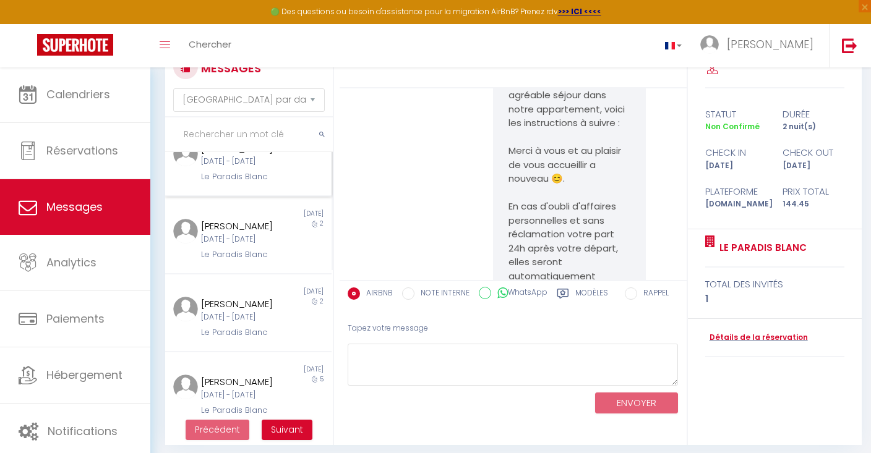
click at [245, 197] on div "Non lu [DATE] [PERSON_NAME] [DATE] - [DATE] Le Paradis Blanc 2" at bounding box center [248, 158] width 166 height 78
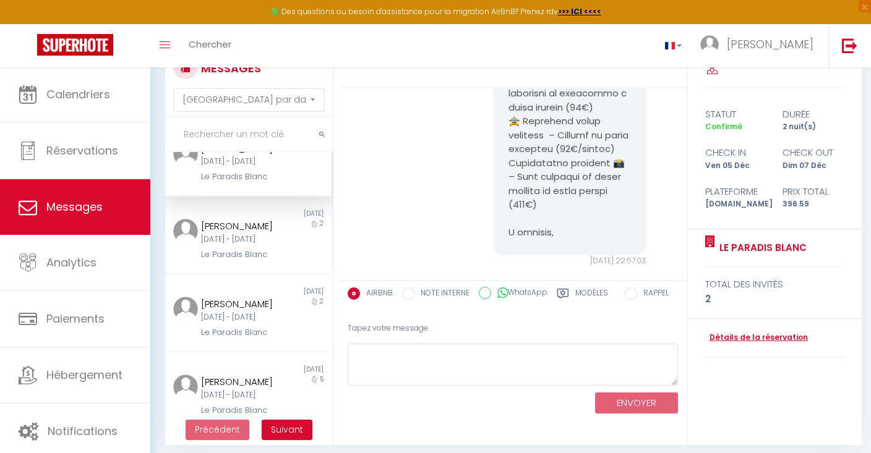
click at [753, 332] on link "Détails de la réservation" at bounding box center [756, 338] width 103 height 12
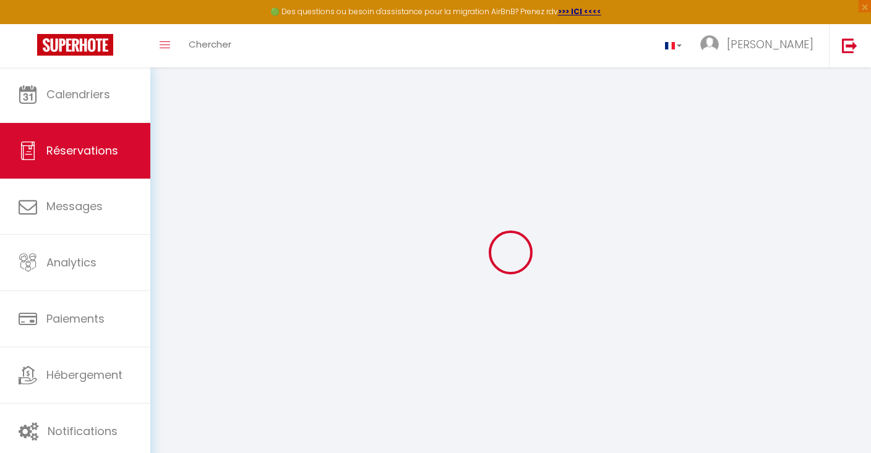
type input "[PERSON_NAME]"
type input "Marj"
type input "[EMAIL_ADDRESS][DOMAIN_NAME]"
type input "[PHONE_NUMBER]"
select select
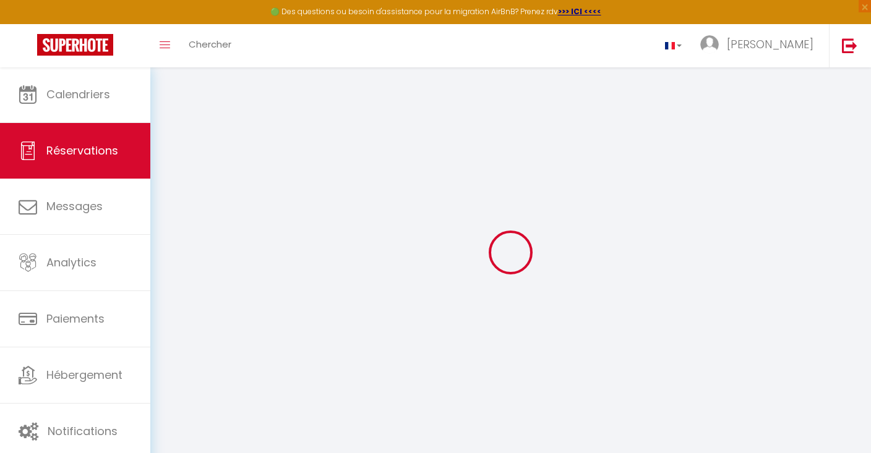
type input "68.04"
select select "71404"
select select "1"
select select
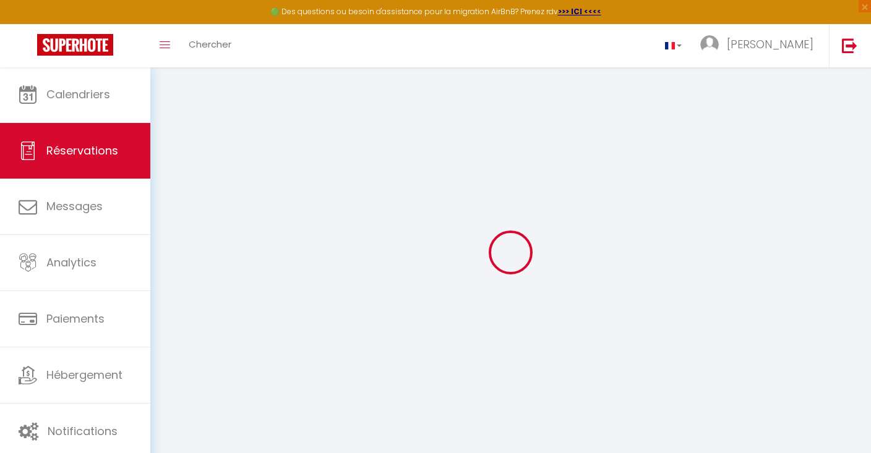
type input "2"
select select "12"
select select
type input "338"
checkbox input "false"
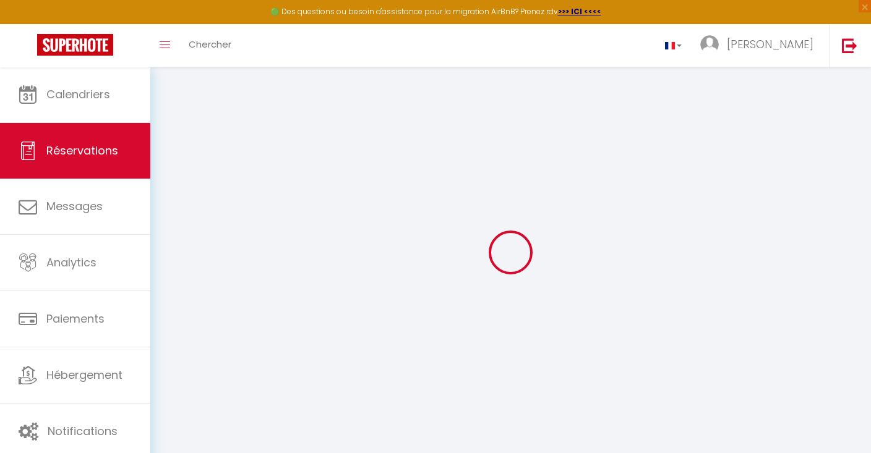
select select "1"
type input "40"
type input "0"
select select
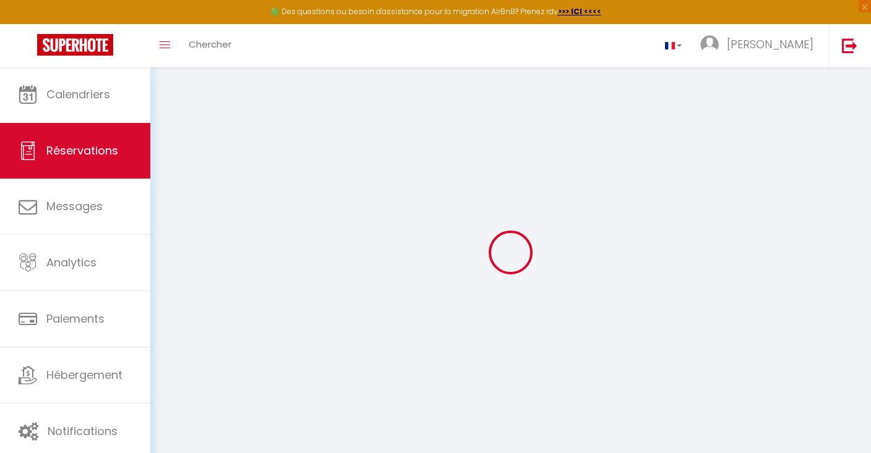
select select
select select "15"
checkbox input "false"
select select
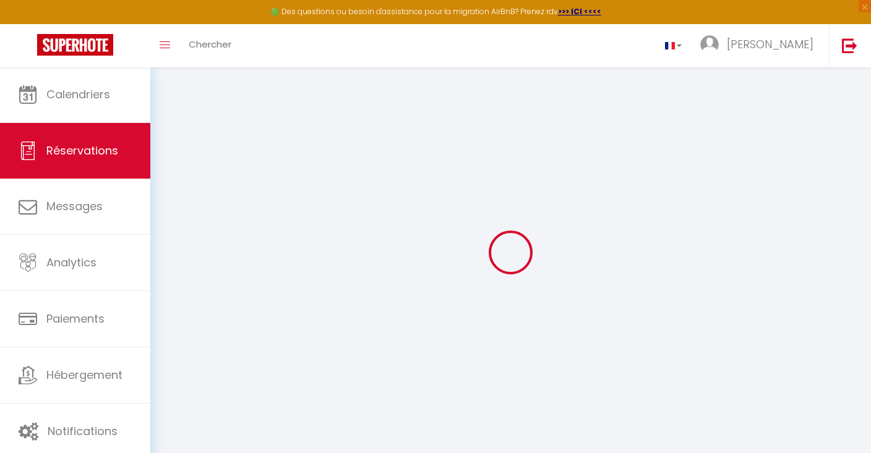
select select
checkbox input "false"
select select
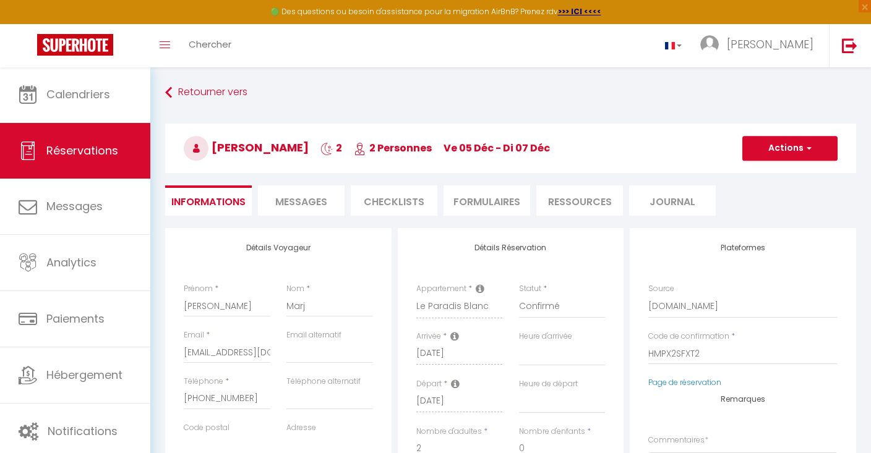
click at [82, 156] on span "Réservations" at bounding box center [82, 150] width 72 height 15
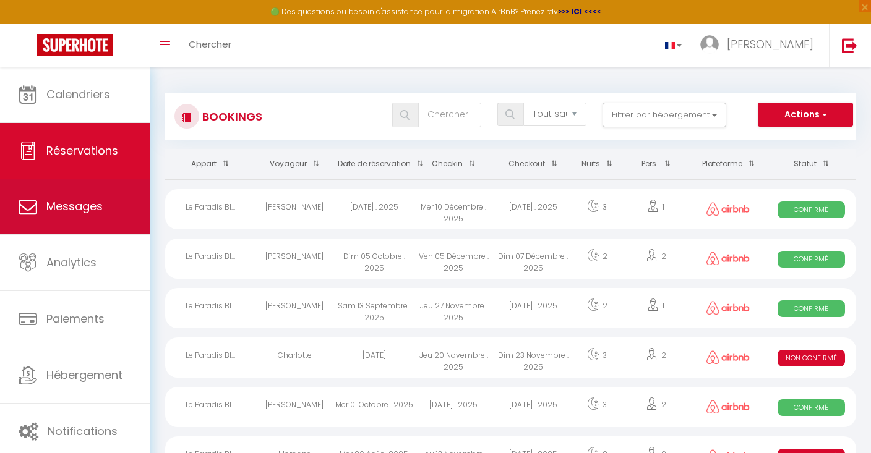
click at [89, 218] on link "Messages" at bounding box center [75, 207] width 150 height 56
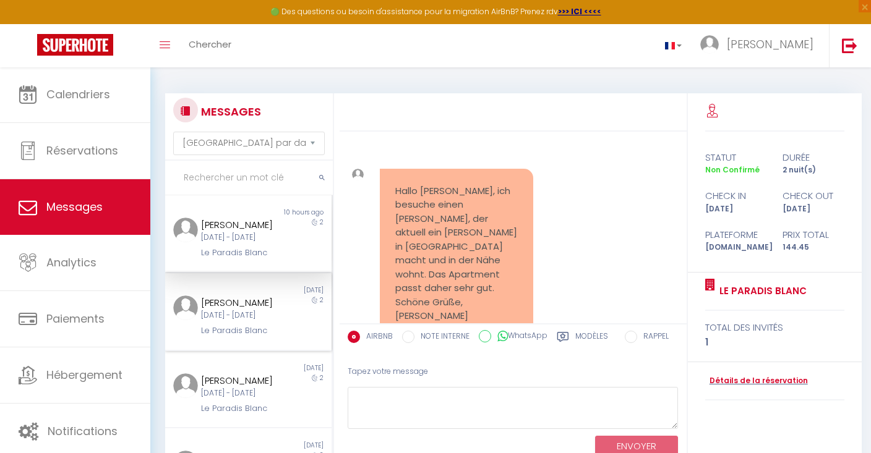
scroll to position [2678, 0]
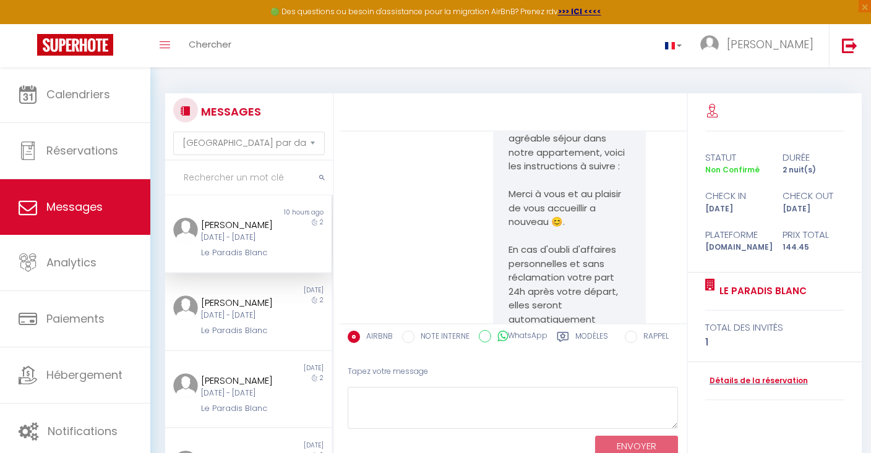
click at [246, 235] on div "[DATE] - [DATE]" at bounding box center [241, 238] width 80 height 12
click at [750, 375] on link "Détails de la réservation" at bounding box center [756, 381] width 103 height 12
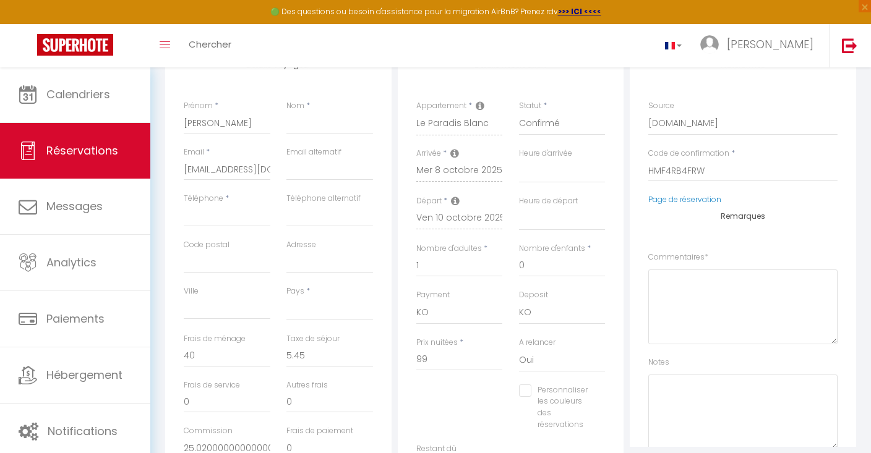
scroll to position [262, 0]
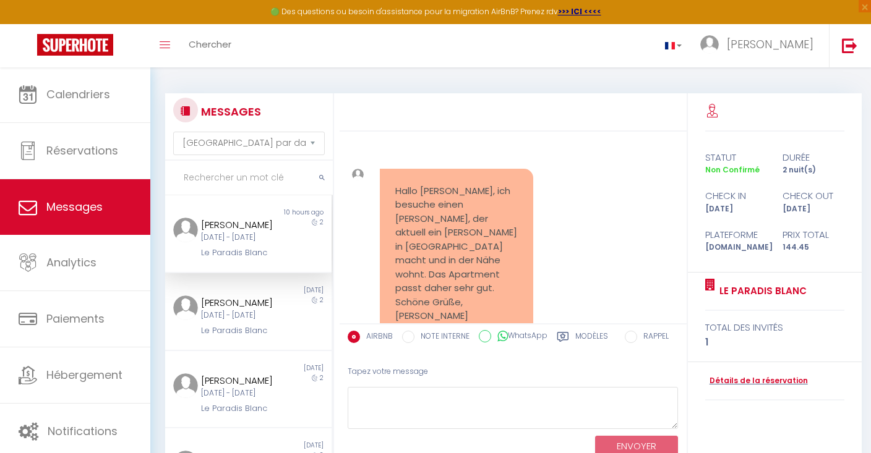
scroll to position [2678, 0]
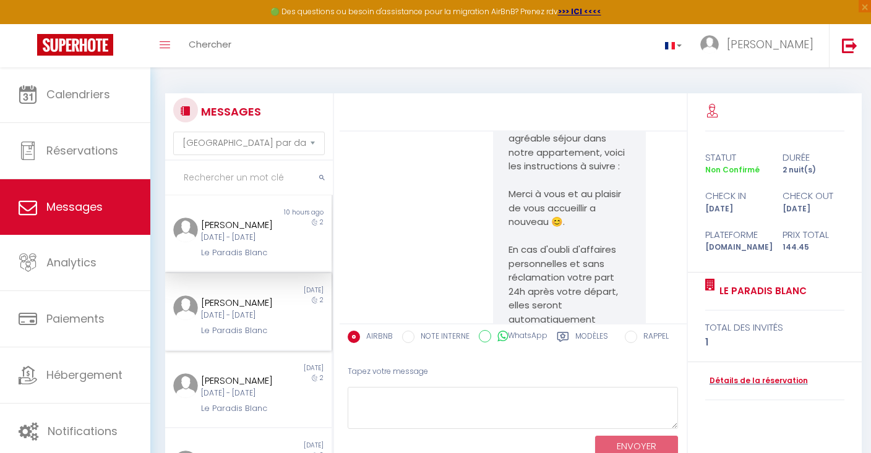
click at [257, 322] on div "[DATE] - [DATE]" at bounding box center [241, 316] width 80 height 12
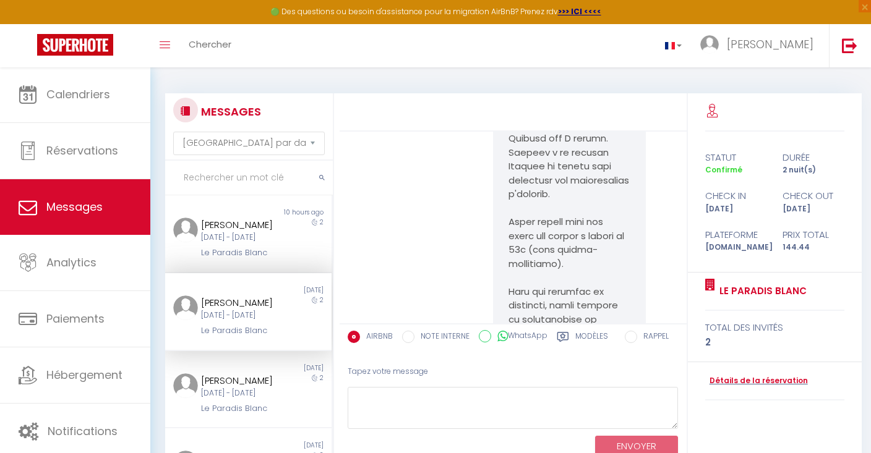
scroll to position [5277, 0]
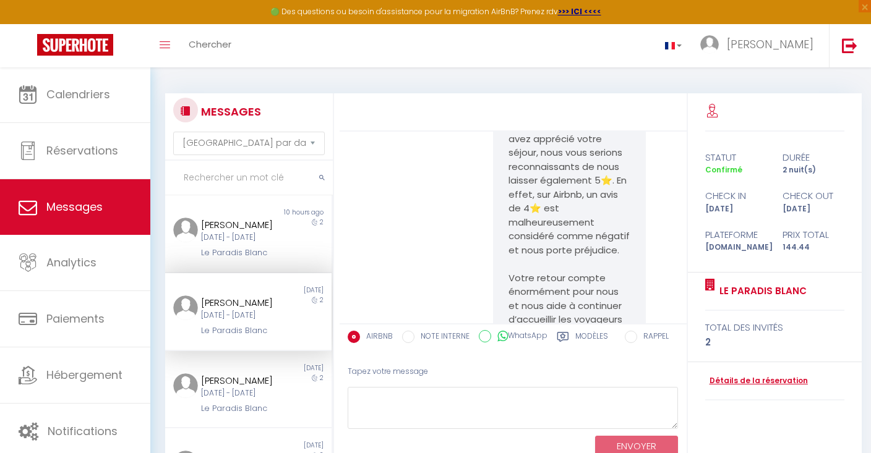
click at [728, 378] on link "Détails de la réservation" at bounding box center [756, 381] width 103 height 12
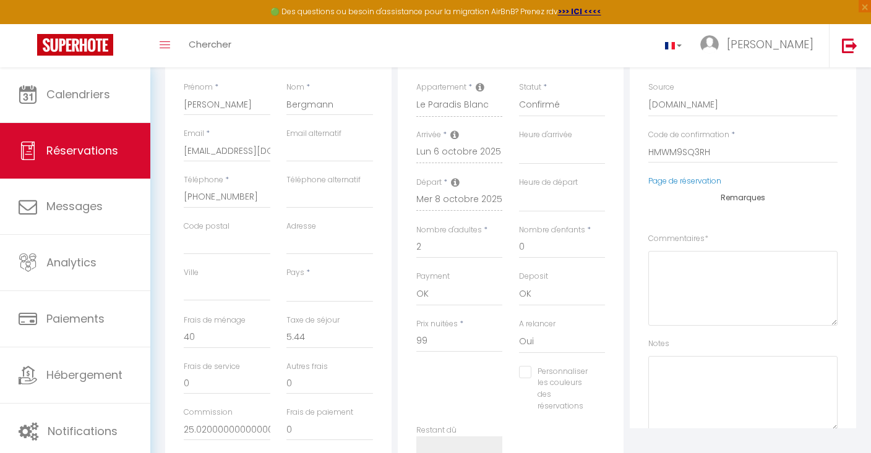
scroll to position [213, 0]
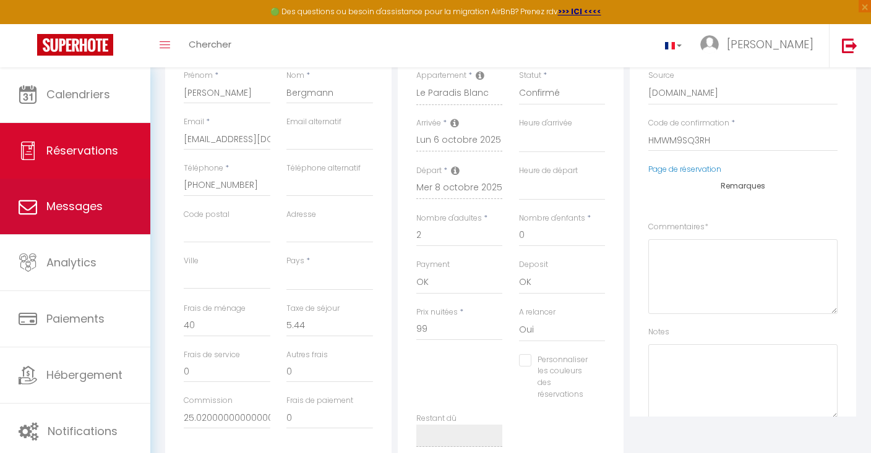
click at [43, 190] on link "Messages" at bounding box center [75, 207] width 150 height 56
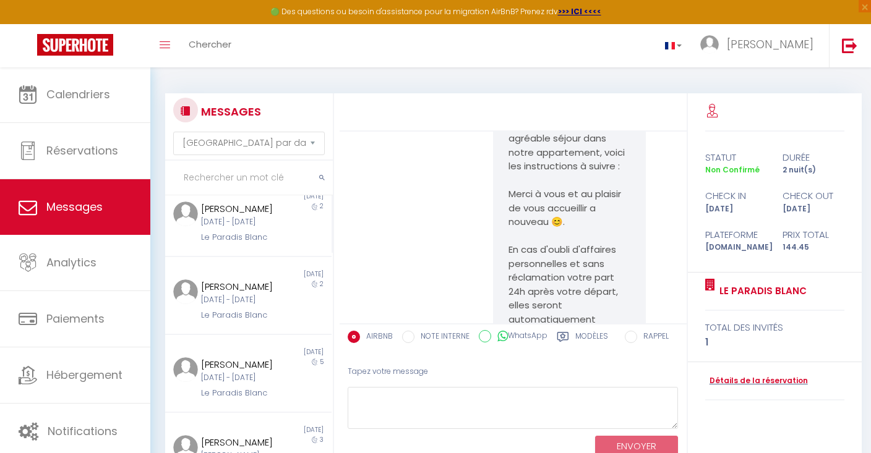
scroll to position [345, 0]
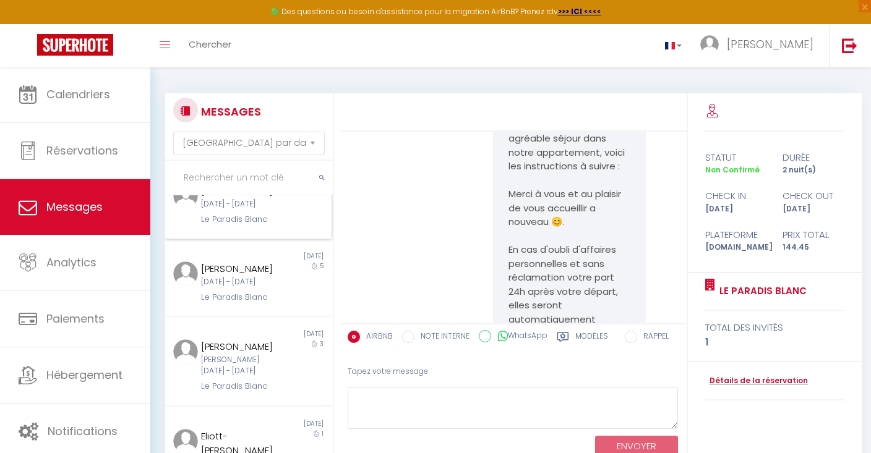
click at [256, 210] on div "[DATE] - [DATE]" at bounding box center [241, 205] width 80 height 12
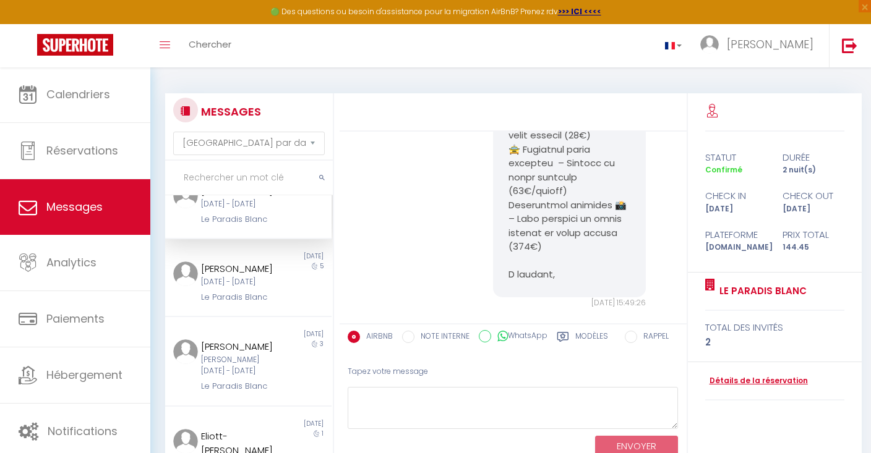
click at [765, 377] on link "Détails de la réservation" at bounding box center [756, 381] width 103 height 12
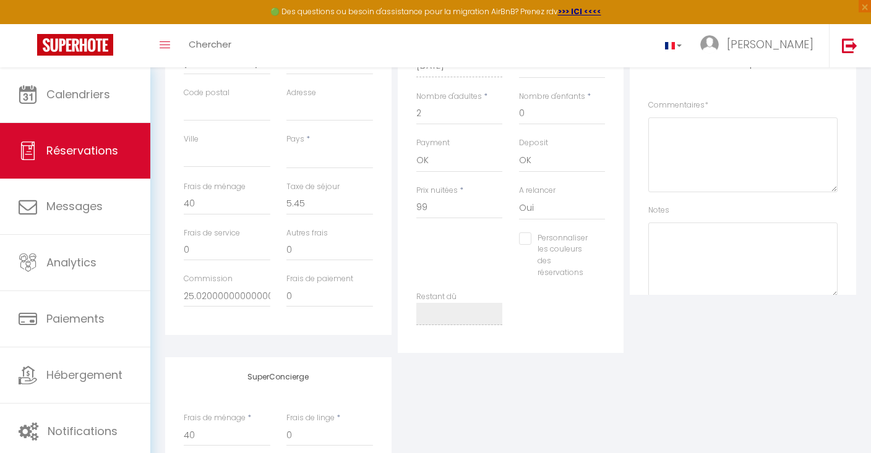
scroll to position [336, 0]
